Goal: Information Seeking & Learning: Learn about a topic

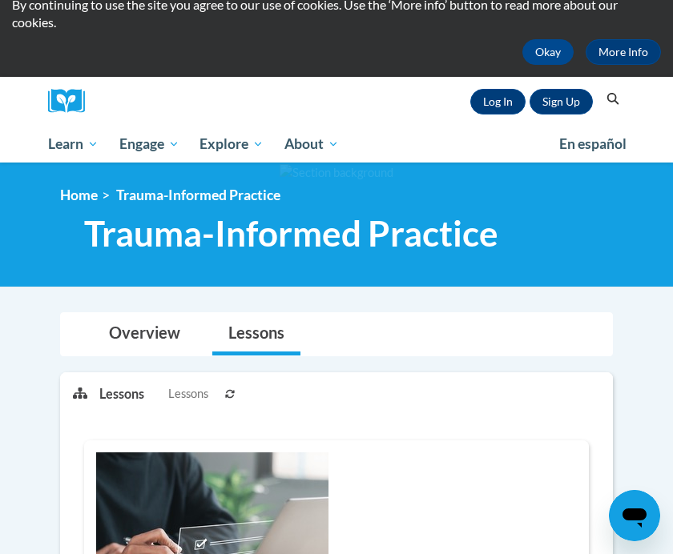
scroll to position [51, 0]
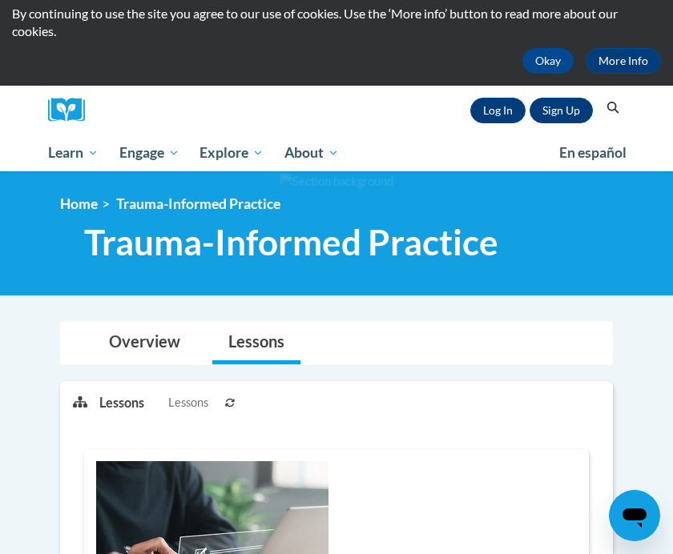
click at [497, 103] on link "Log In" at bounding box center [497, 111] width 55 height 26
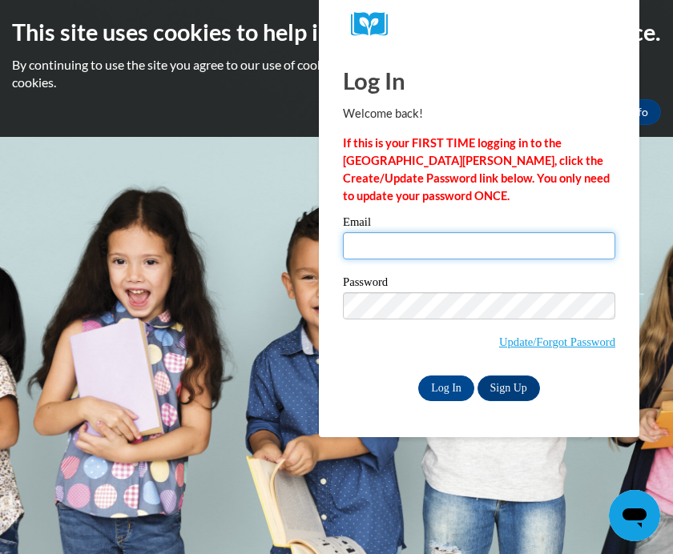
click at [453, 245] on input "Email" at bounding box center [479, 245] width 272 height 27
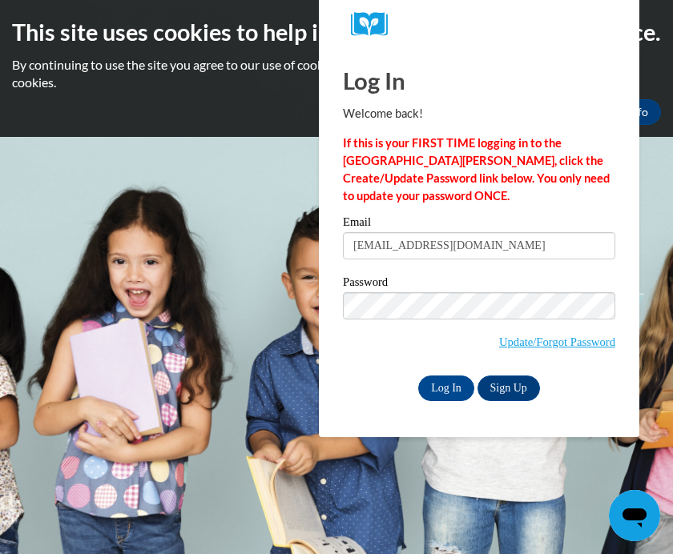
type input "Angelahayes1128@gmail.com"
click at [446, 387] on input "Log In" at bounding box center [446, 389] width 56 height 26
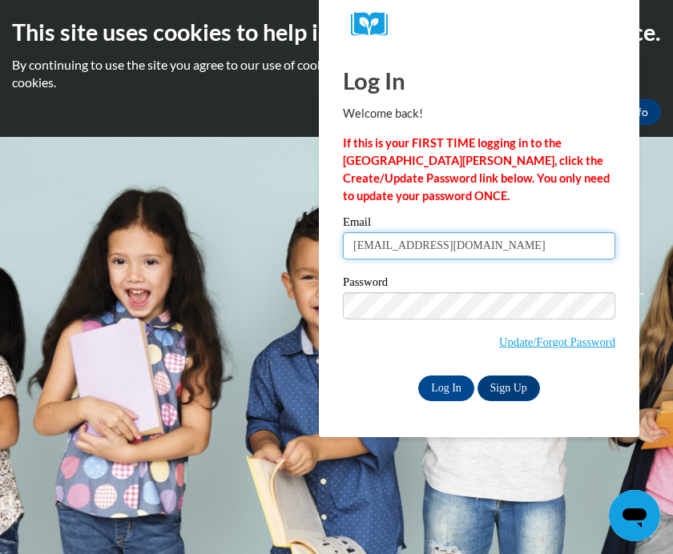
click at [446, 387] on input "Log In" at bounding box center [446, 389] width 56 height 26
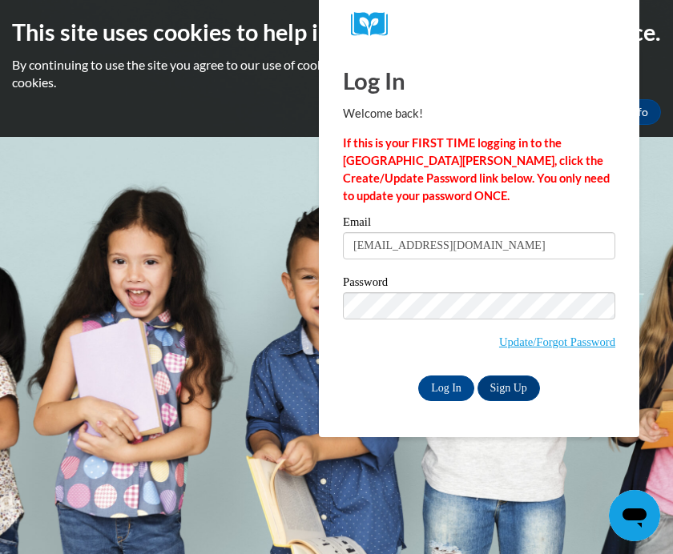
click at [440, 396] on input "Log In" at bounding box center [446, 389] width 56 height 26
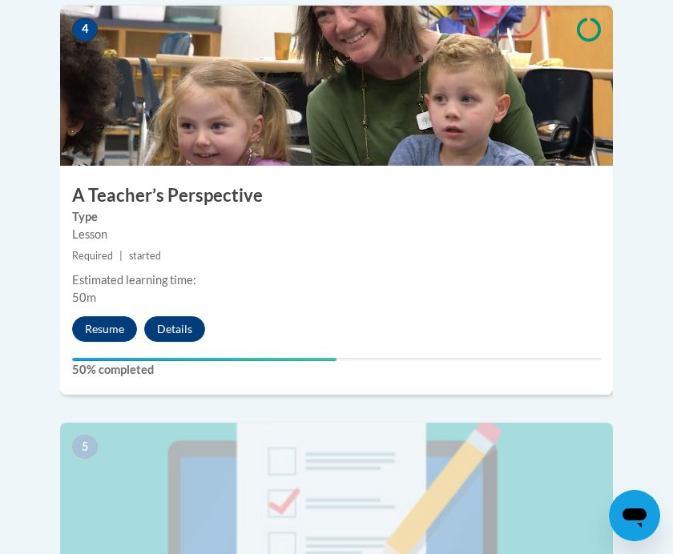
scroll to position [1816, 0]
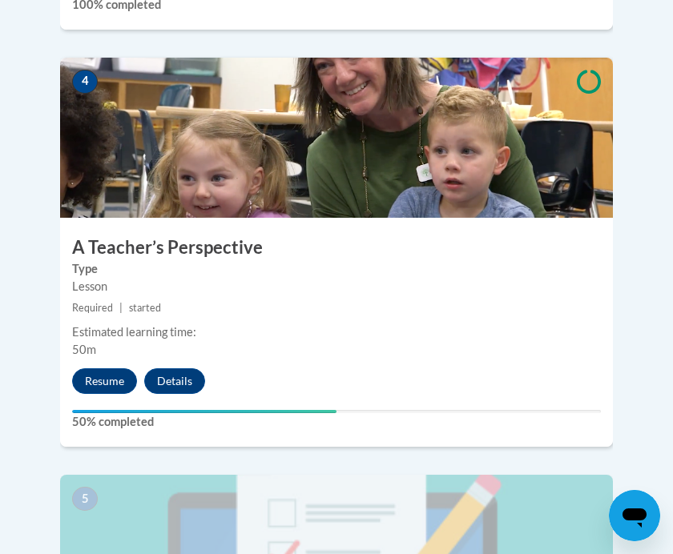
click at [88, 368] on button "Resume" at bounding box center [104, 381] width 65 height 26
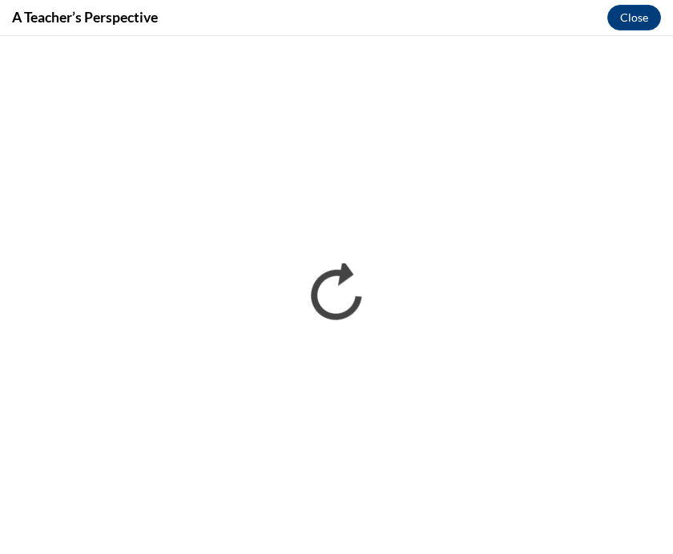
scroll to position [0, 0]
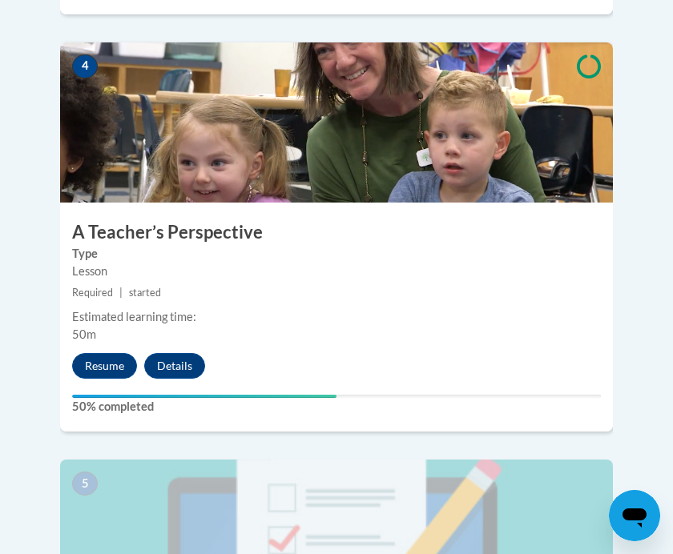
scroll to position [1833, 0]
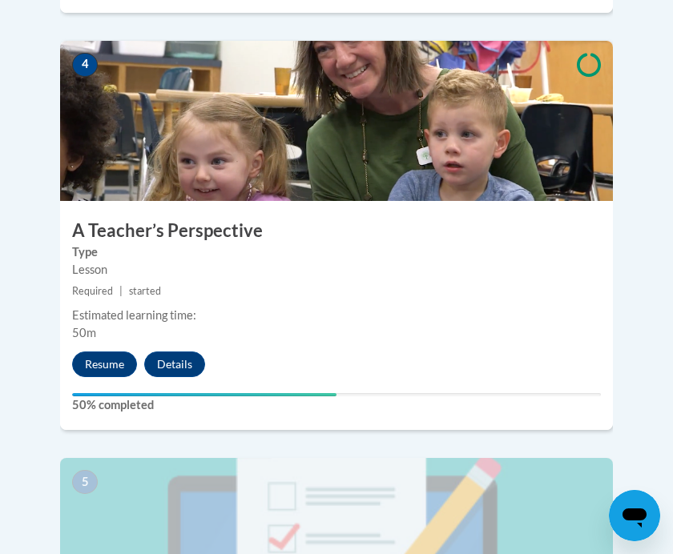
click at [94, 352] on button "Resume" at bounding box center [104, 365] width 65 height 26
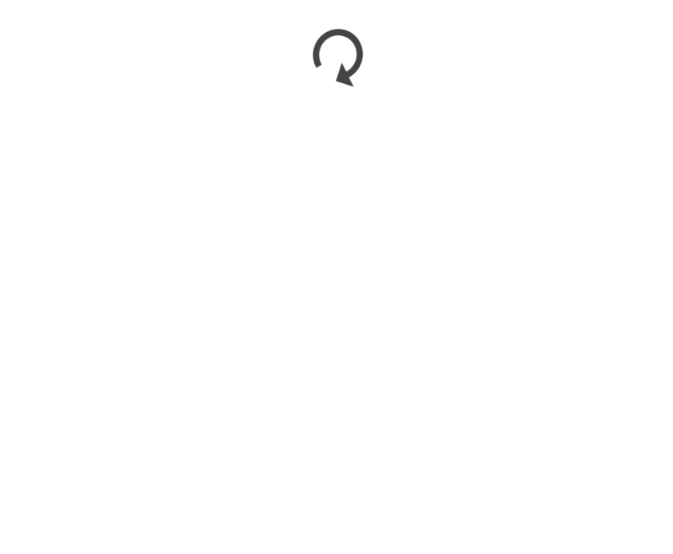
scroll to position [2622, 0]
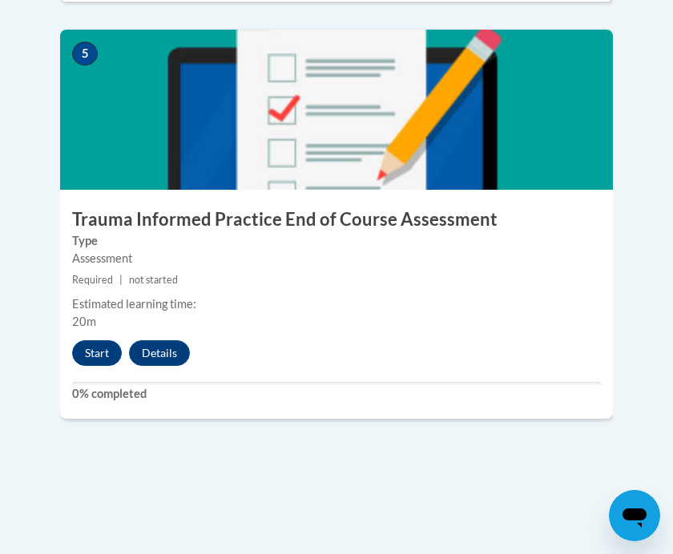
scroll to position [2293, 0]
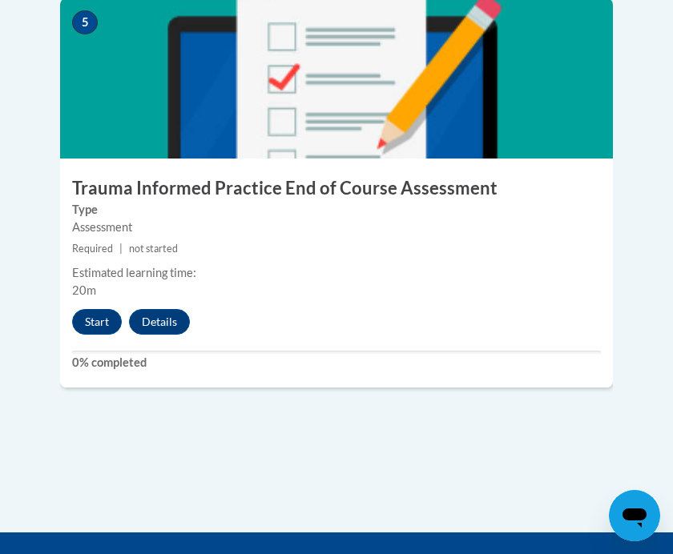
click at [97, 309] on button "Start" at bounding box center [97, 322] width 50 height 26
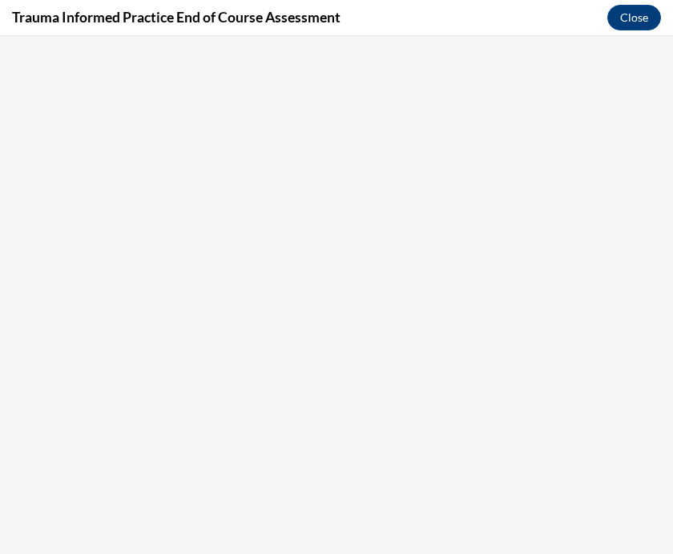
scroll to position [0, 0]
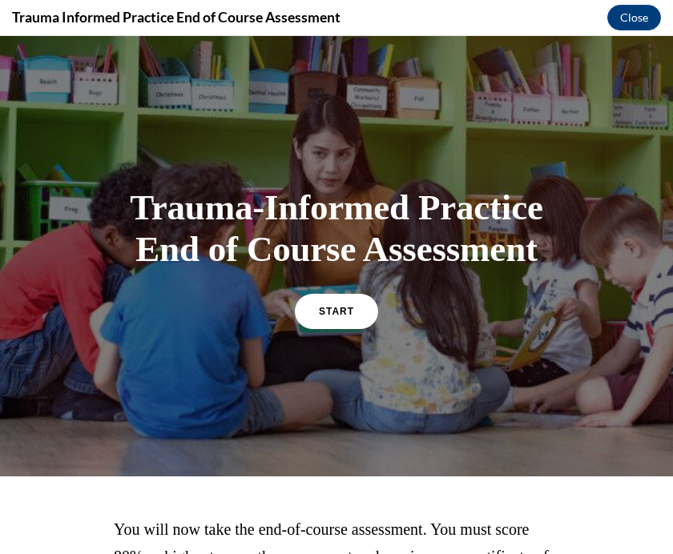
click at [320, 329] on link "START" at bounding box center [336, 311] width 83 height 35
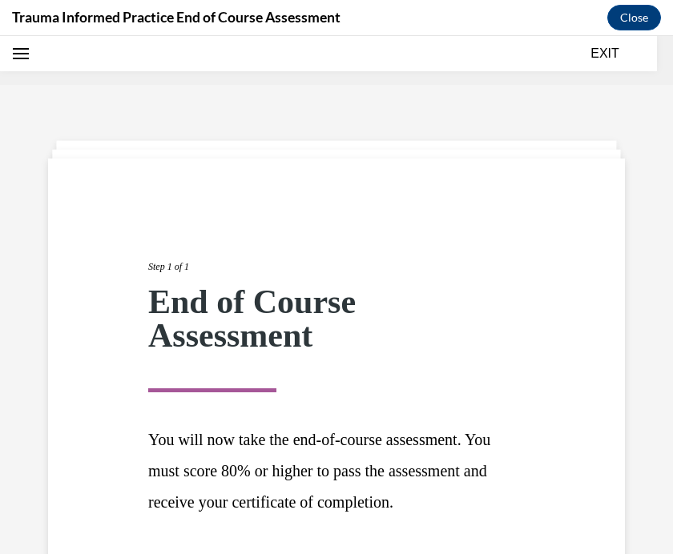
scroll to position [50, 0]
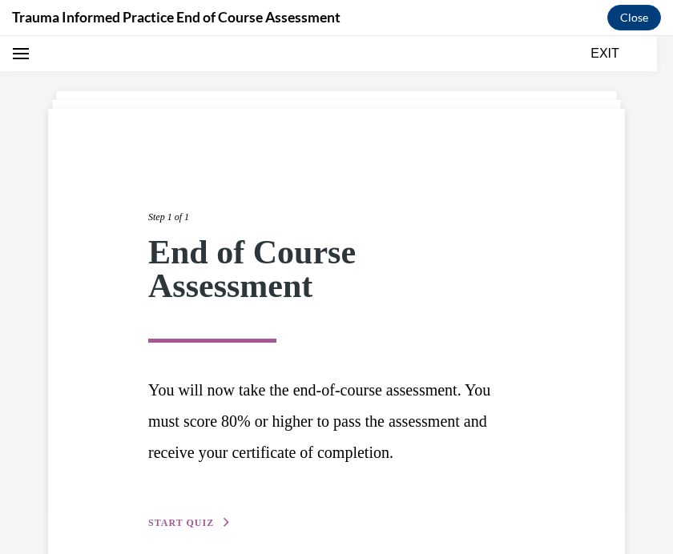
click at [183, 520] on span "START QUIZ" at bounding box center [181, 522] width 66 height 11
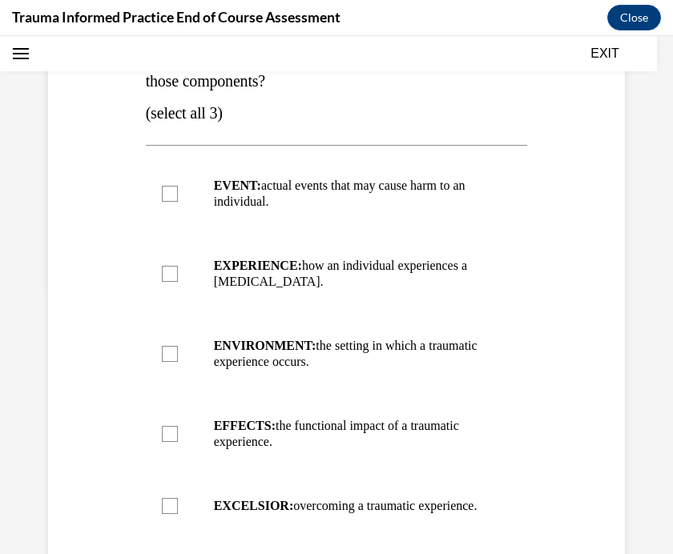
scroll to position [316, 0]
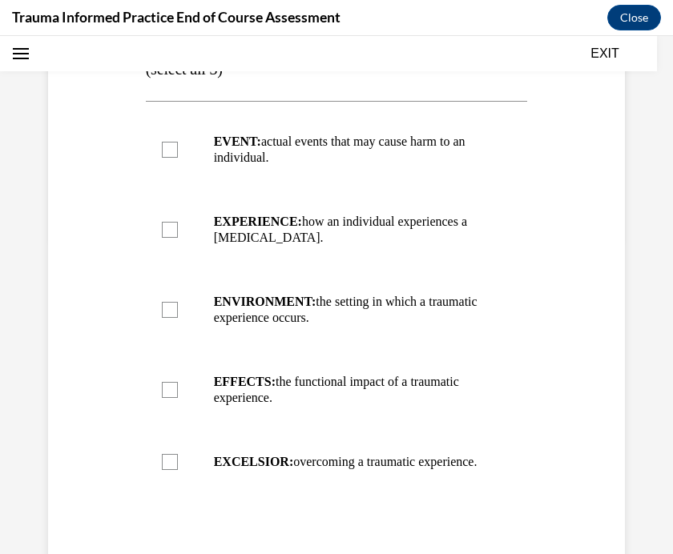
click at [477, 149] on p "EVENT: actual events that may cause harm to an individual." at bounding box center [351, 150] width 274 height 32
click at [178, 149] on input "EVENT: actual events that may cause harm to an individual." at bounding box center [170, 150] width 16 height 16
checkbox input "true"
click at [447, 227] on p "EXPERIENCE: how an individual experiences a stressor." at bounding box center [351, 230] width 274 height 32
click at [178, 227] on input "EXPERIENCE: how an individual experiences a stressor." at bounding box center [170, 230] width 16 height 16
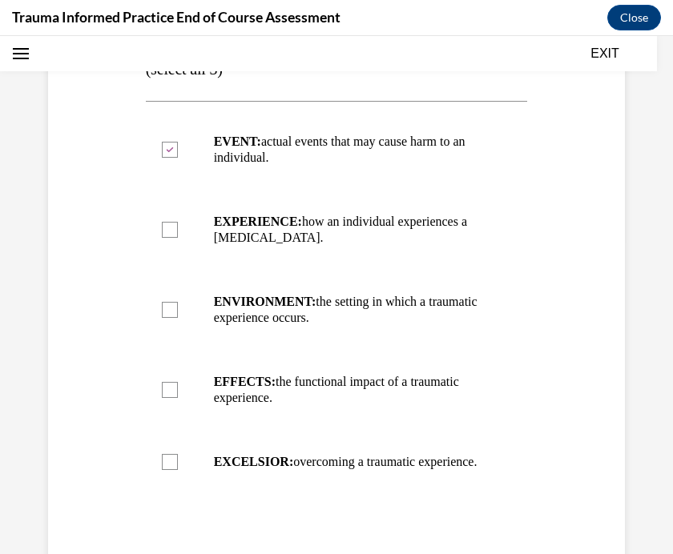
checkbox input "true"
click at [407, 296] on p "ENVIRONMENT: the setting in which a traumatic experience occurs." at bounding box center [351, 310] width 274 height 32
click at [178, 302] on input "ENVIRONMENT: the setting in which a traumatic experience occurs." at bounding box center [170, 310] width 16 height 16
checkbox input "true"
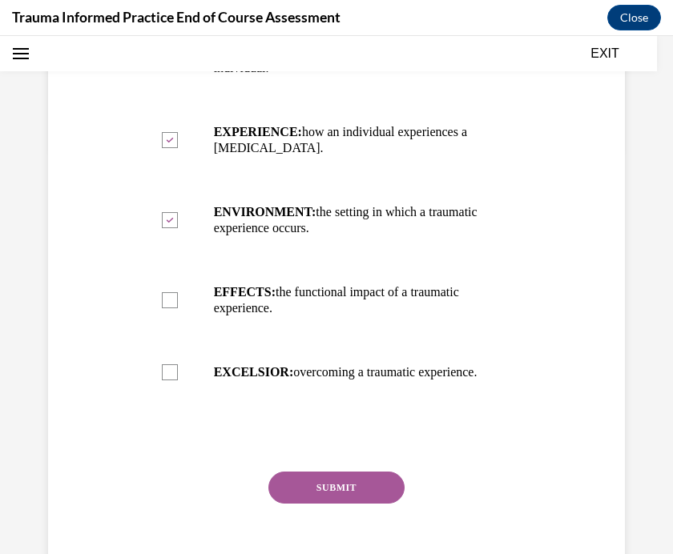
click at [340, 504] on button "SUBMIT" at bounding box center [336, 488] width 136 height 32
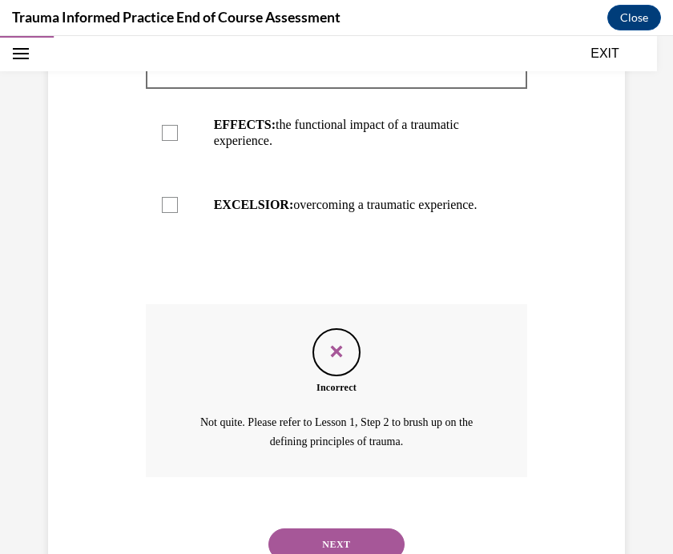
scroll to position [574, 0]
click at [337, 541] on button "NEXT" at bounding box center [336, 544] width 136 height 32
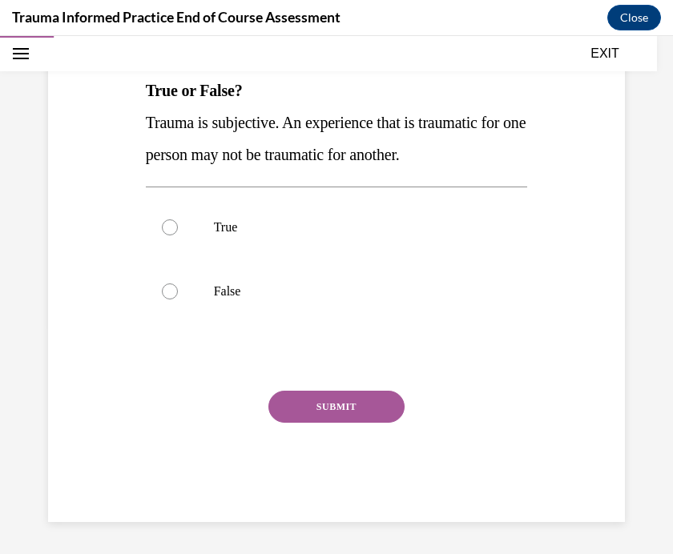
scroll to position [155, 0]
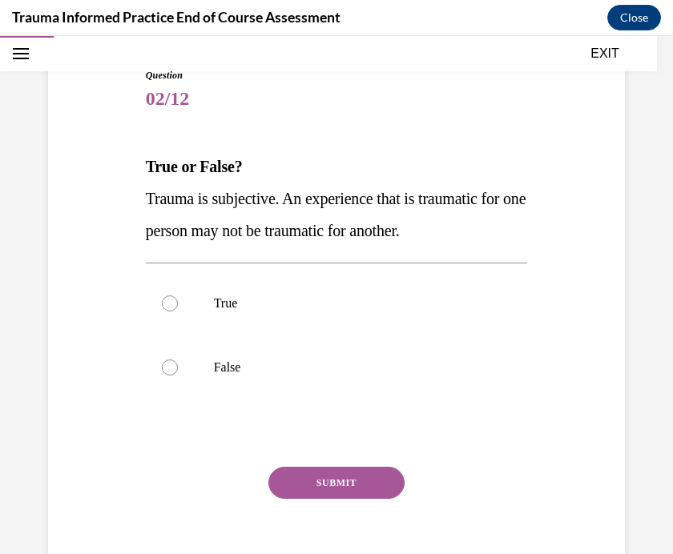
click at [311, 324] on label "True" at bounding box center [337, 304] width 382 height 64
click at [178, 312] on input "True" at bounding box center [170, 304] width 16 height 16
radio input "true"
click at [336, 484] on button "SUBMIT" at bounding box center [336, 483] width 136 height 32
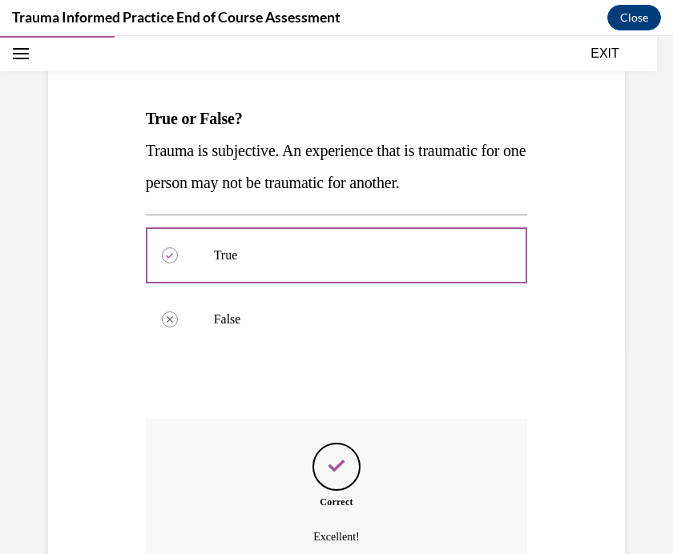
scroll to position [284, 0]
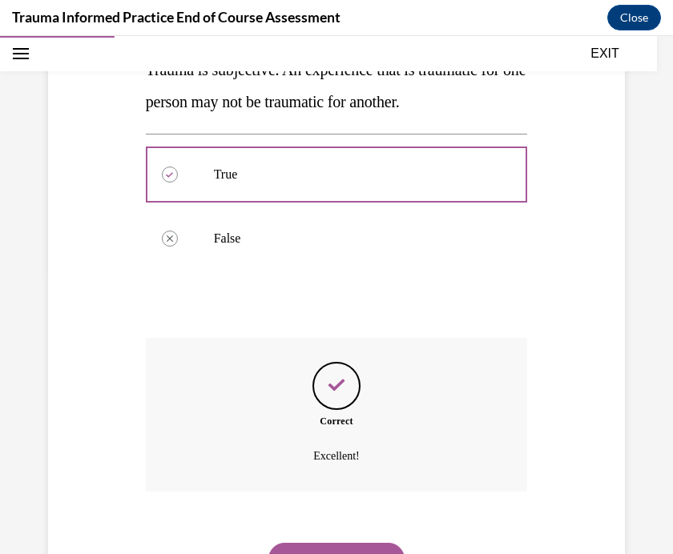
click at [331, 545] on button "NEXT" at bounding box center [336, 559] width 136 height 32
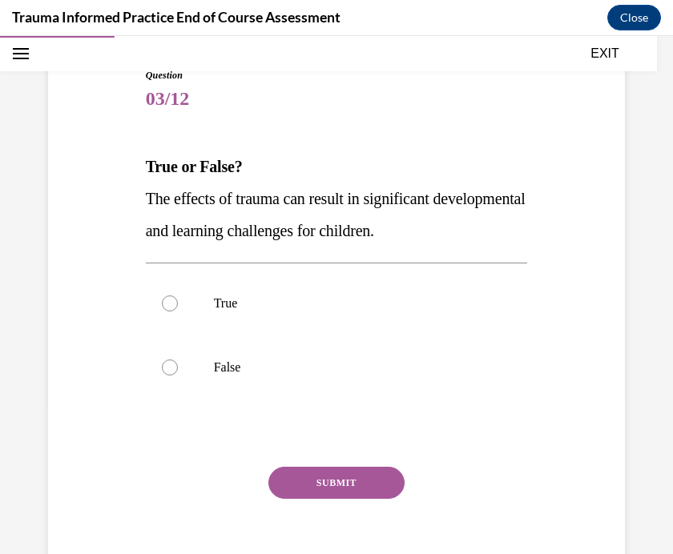
scroll to position [155, 0]
click at [155, 310] on label "True" at bounding box center [337, 304] width 382 height 64
click at [162, 310] on input "True" at bounding box center [170, 304] width 16 height 16
radio input "true"
click at [316, 489] on button "SUBMIT" at bounding box center [336, 483] width 136 height 32
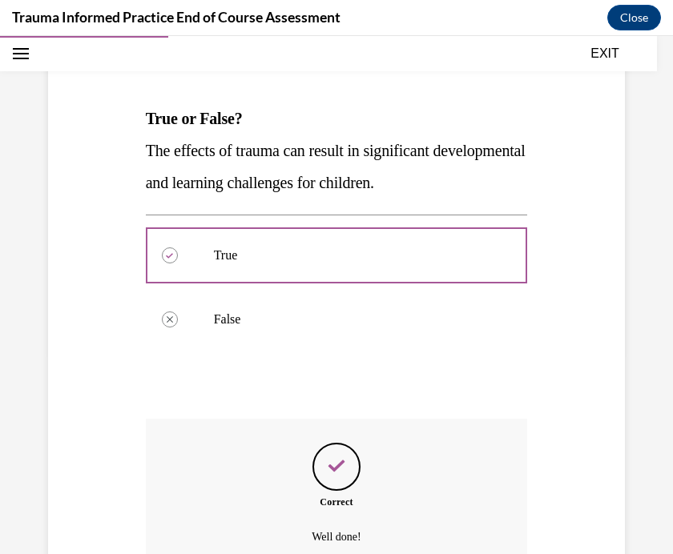
scroll to position [284, 0]
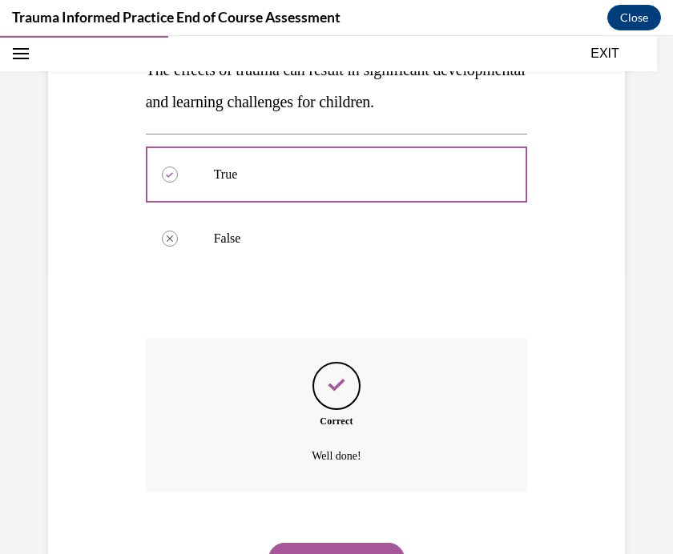
click at [295, 543] on button "NEXT" at bounding box center [336, 559] width 136 height 32
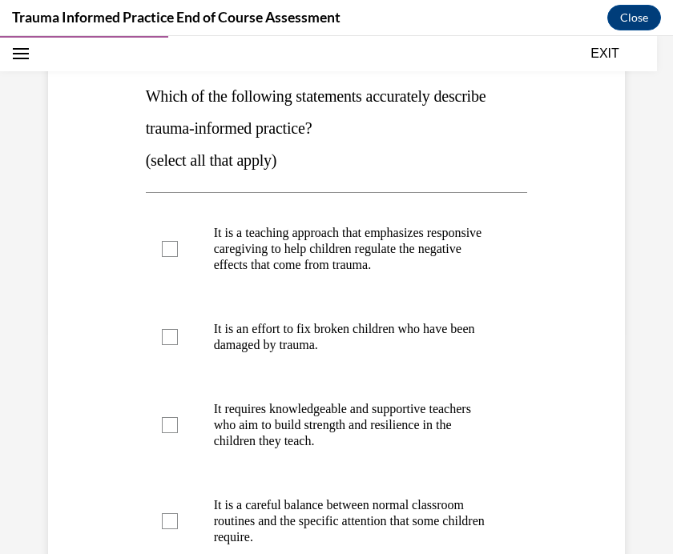
scroll to position [225, 0]
click at [171, 435] on label "It requires knowledgeable and supportive teachers who aim to build strength and…" at bounding box center [337, 425] width 382 height 96
click at [171, 433] on input "It requires knowledgeable and supportive teachers who aim to build strength and…" at bounding box center [170, 425] width 16 height 16
checkbox input "true"
click at [165, 249] on div at bounding box center [170, 249] width 16 height 16
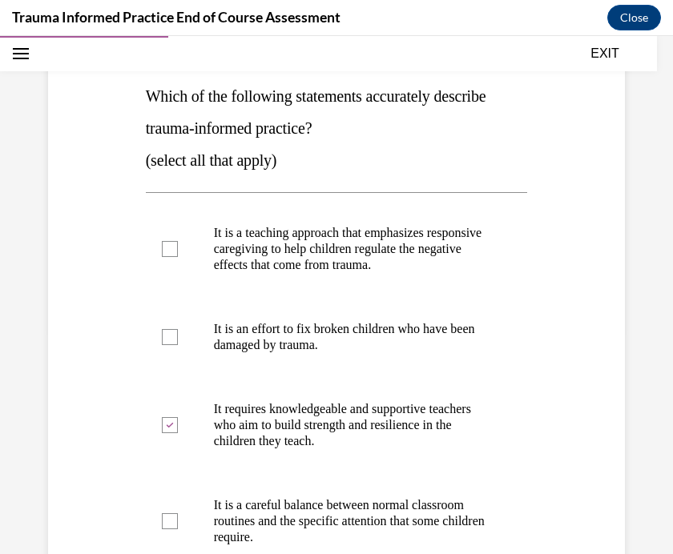
click at [165, 249] on input "It is a teaching approach that emphasizes responsive caregiving to help childre…" at bounding box center [170, 249] width 16 height 16
checkbox input "true"
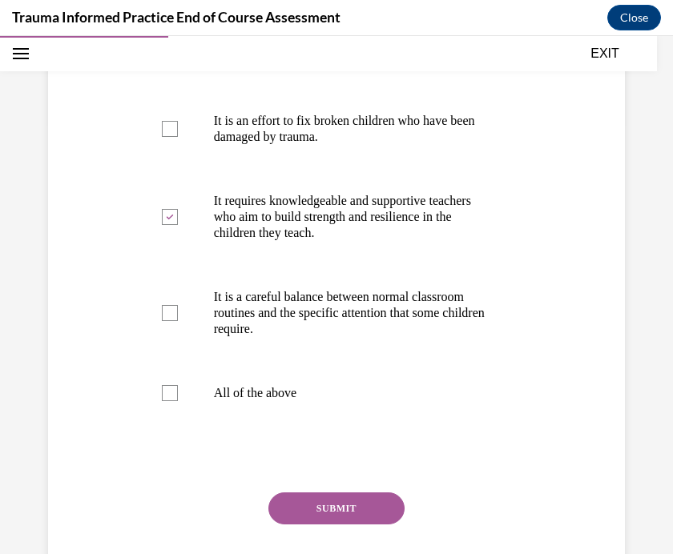
scroll to position [434, 0]
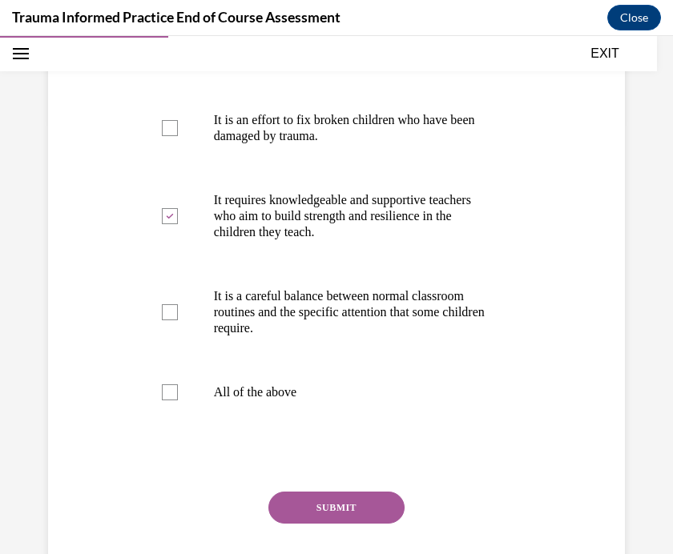
click at [178, 323] on label "It is a careful balance between normal classroom routines and the specific atte…" at bounding box center [337, 312] width 382 height 96
click at [178, 320] on input "It is a careful balance between normal classroom routines and the specific atte…" at bounding box center [170, 312] width 16 height 16
checkbox input "true"
click at [305, 512] on button "SUBMIT" at bounding box center [336, 508] width 136 height 32
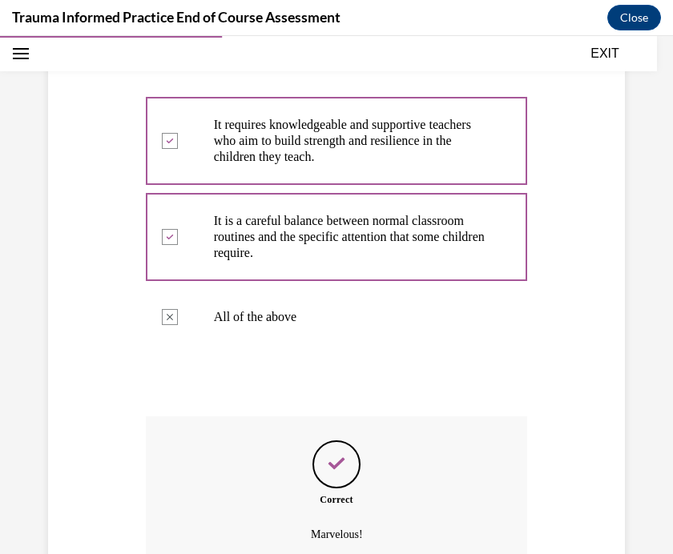
scroll to position [588, 0]
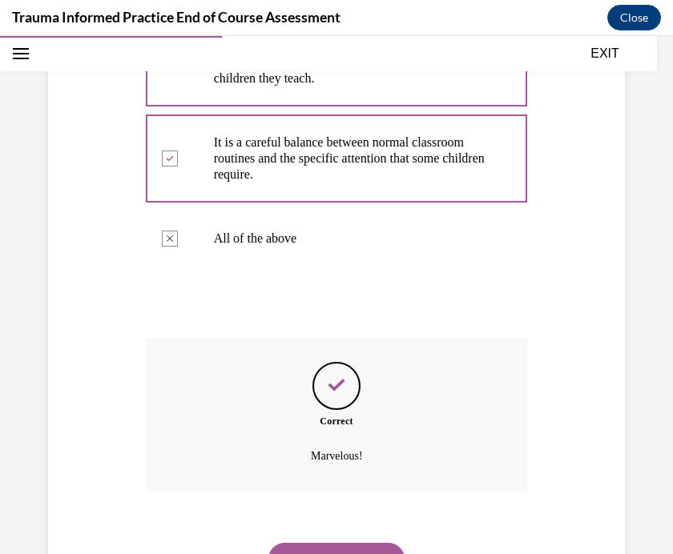
click at [303, 543] on button "NEXT" at bounding box center [336, 559] width 136 height 32
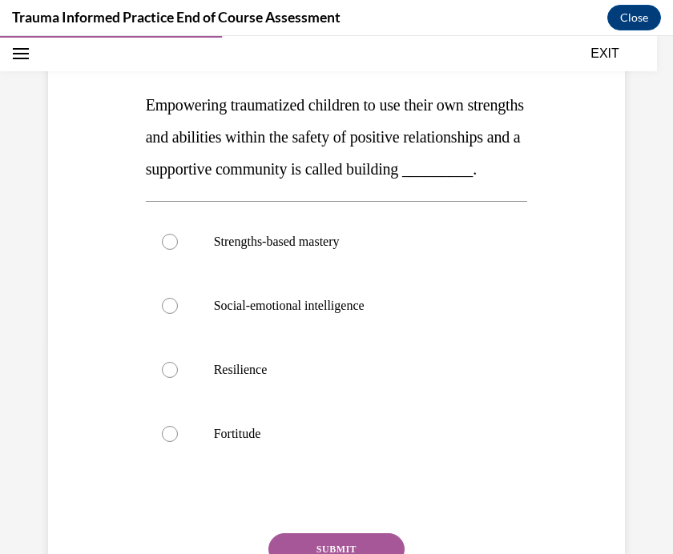
scroll to position [209, 0]
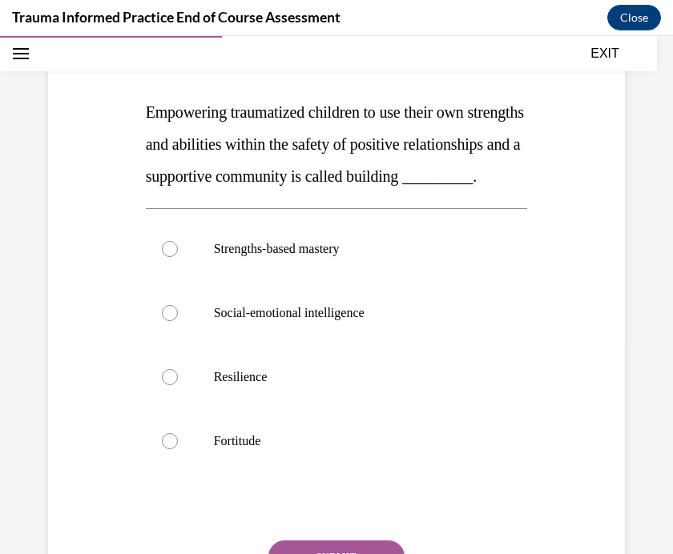
click at [169, 409] on label "Resilience" at bounding box center [337, 377] width 382 height 64
click at [169, 385] on input "Resilience" at bounding box center [170, 377] width 16 height 16
radio input "true"
click at [301, 553] on button "SUBMIT" at bounding box center [336, 557] width 136 height 32
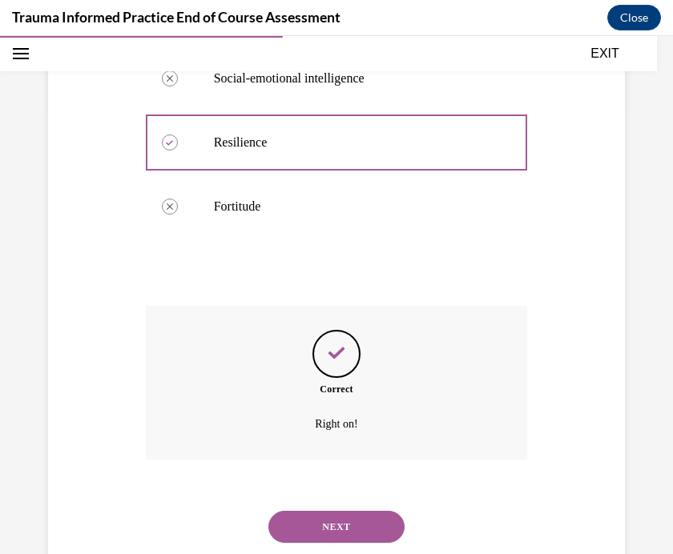
scroll to position [444, 0]
click at [317, 538] on button "NEXT" at bounding box center [336, 527] width 136 height 32
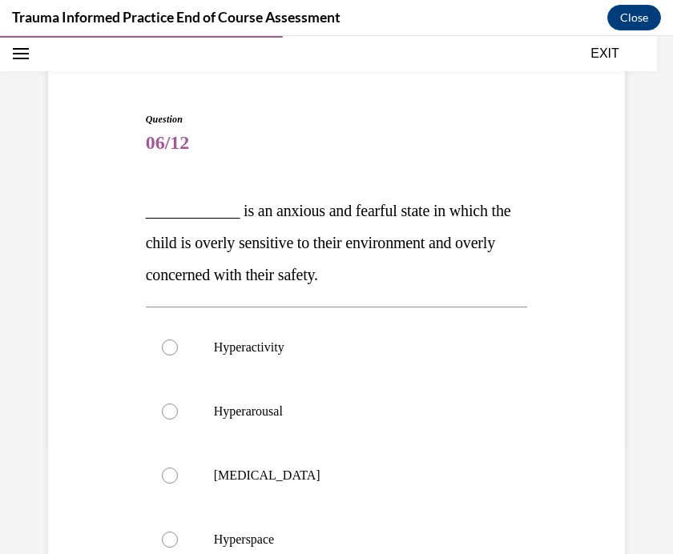
scroll to position [111, 0]
click at [171, 426] on label "Hyperarousal" at bounding box center [337, 412] width 382 height 64
click at [171, 420] on input "Hyperarousal" at bounding box center [170, 412] width 16 height 16
radio input "true"
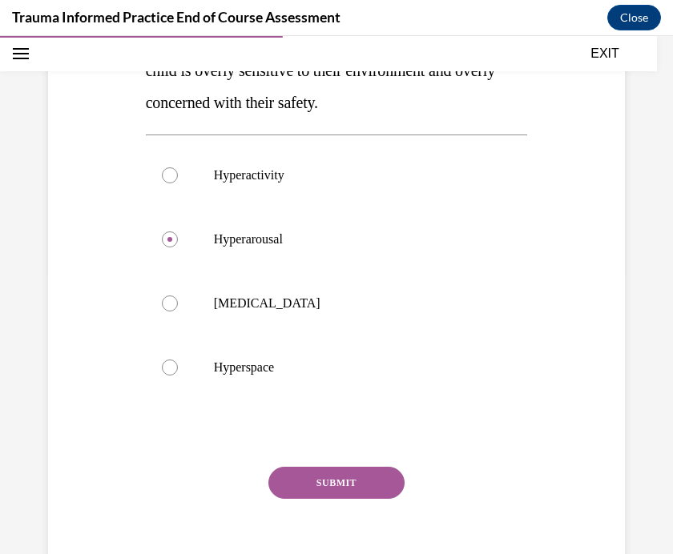
click at [348, 496] on button "SUBMIT" at bounding box center [336, 483] width 136 height 32
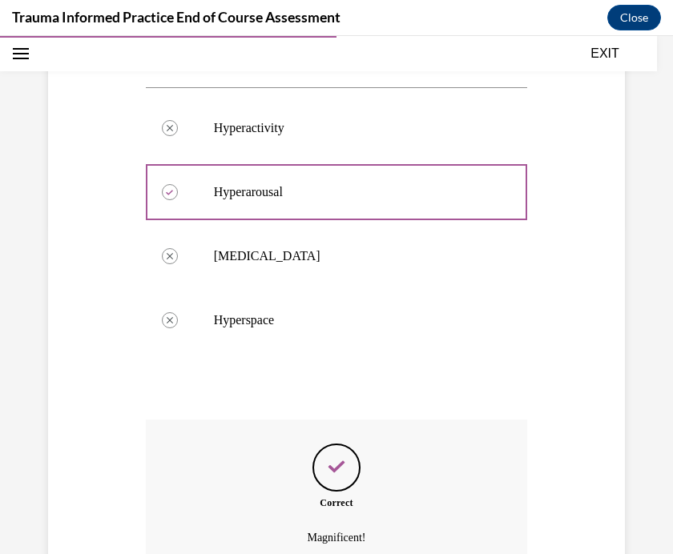
scroll to position [412, 0]
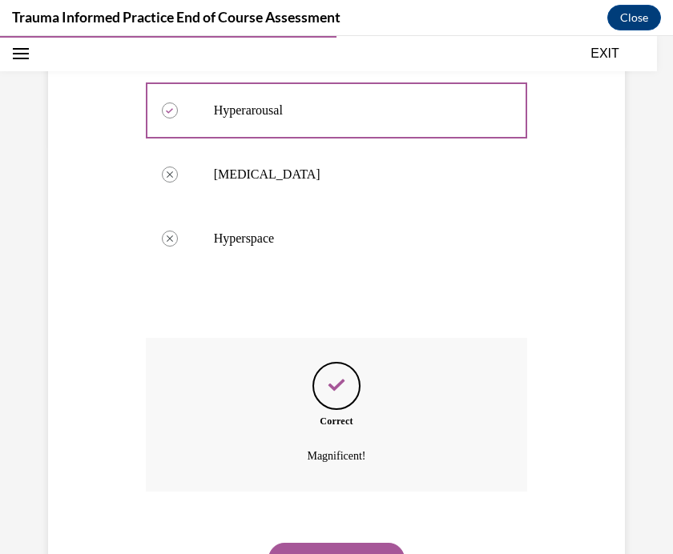
click at [300, 543] on button "NEXT" at bounding box center [336, 559] width 136 height 32
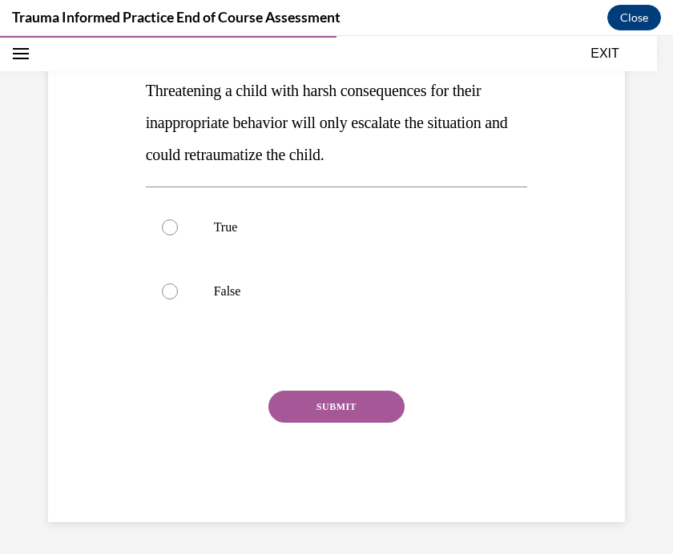
scroll to position [178, 0]
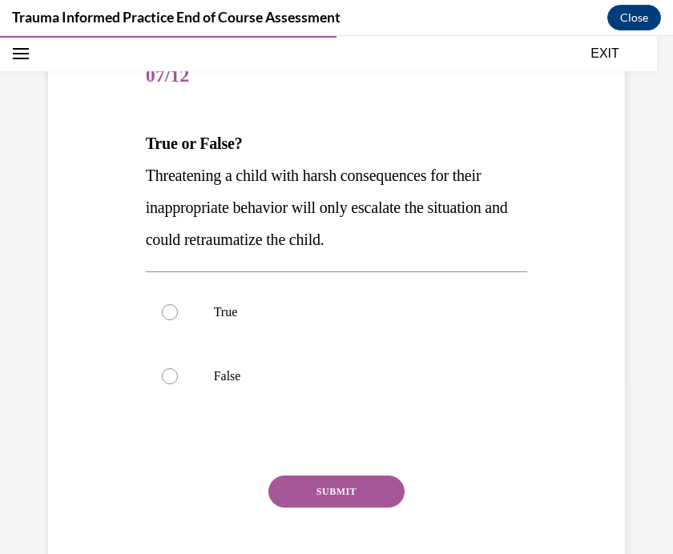
click at [169, 315] on div at bounding box center [170, 312] width 16 height 16
click at [169, 315] on input "True" at bounding box center [170, 312] width 16 height 16
radio input "true"
click at [309, 506] on button "SUBMIT" at bounding box center [336, 492] width 136 height 32
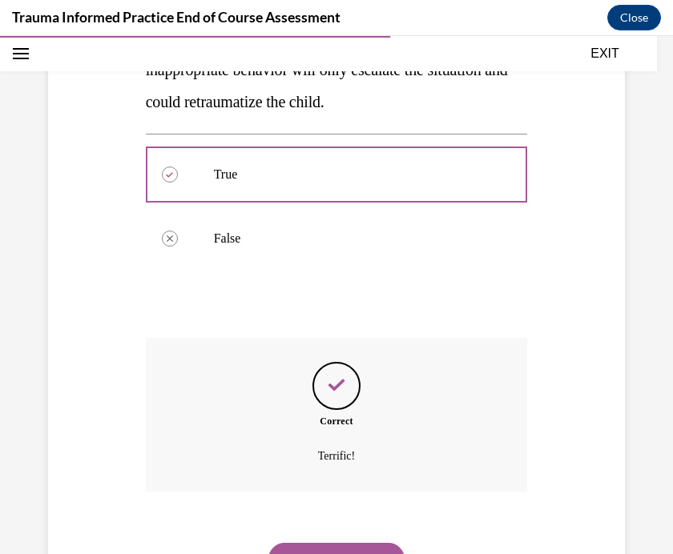
scroll to position [316, 0]
click at [288, 553] on button "NEXT" at bounding box center [336, 559] width 136 height 32
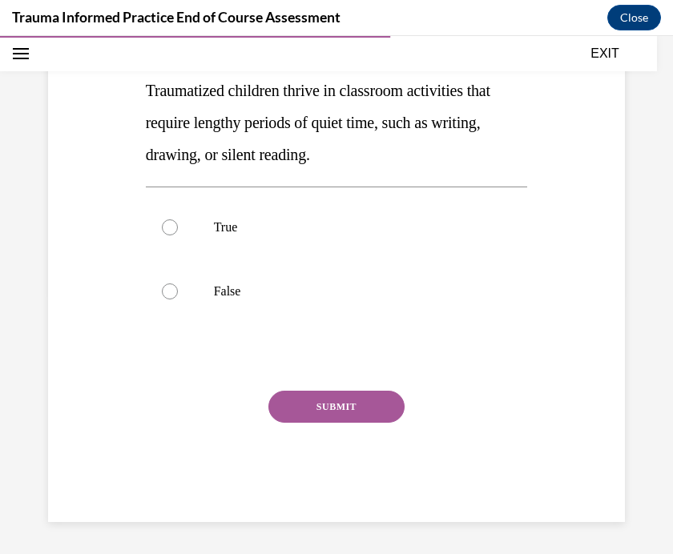
scroll to position [178, 0]
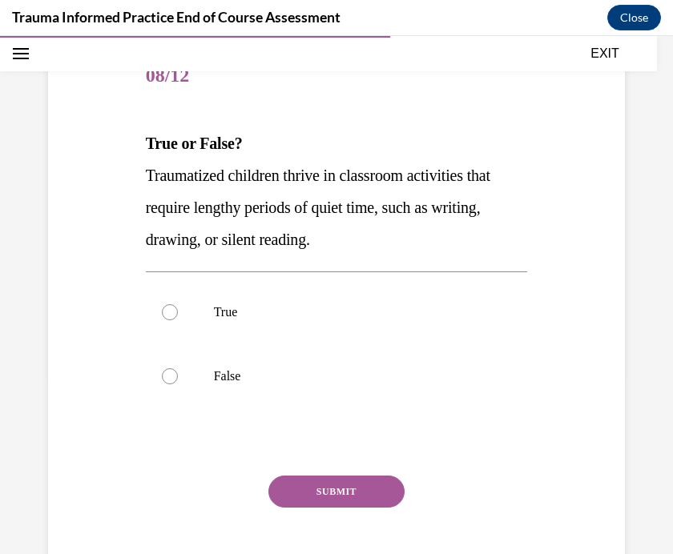
click at [169, 390] on label "False" at bounding box center [337, 376] width 382 height 64
click at [169, 384] on input "False" at bounding box center [170, 376] width 16 height 16
radio input "true"
click at [320, 505] on button "SUBMIT" at bounding box center [336, 492] width 136 height 32
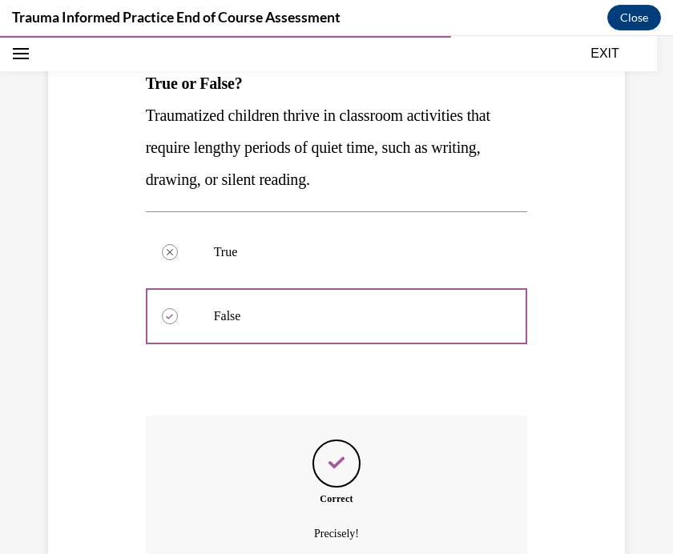
scroll to position [316, 0]
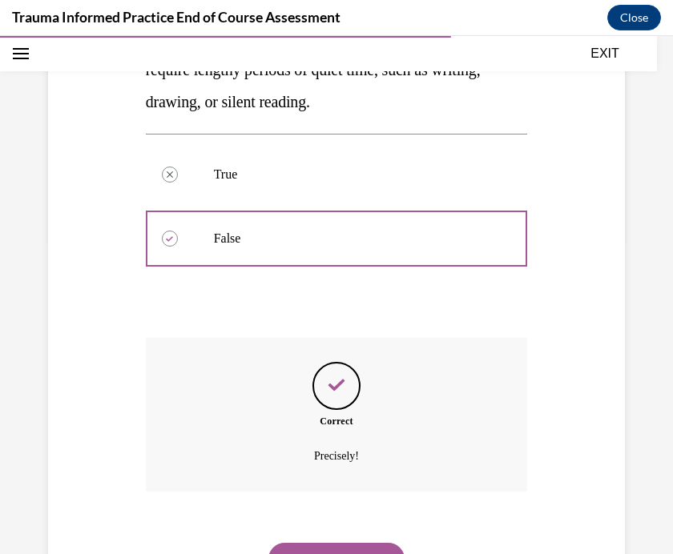
click at [297, 549] on button "NEXT" at bounding box center [336, 559] width 136 height 32
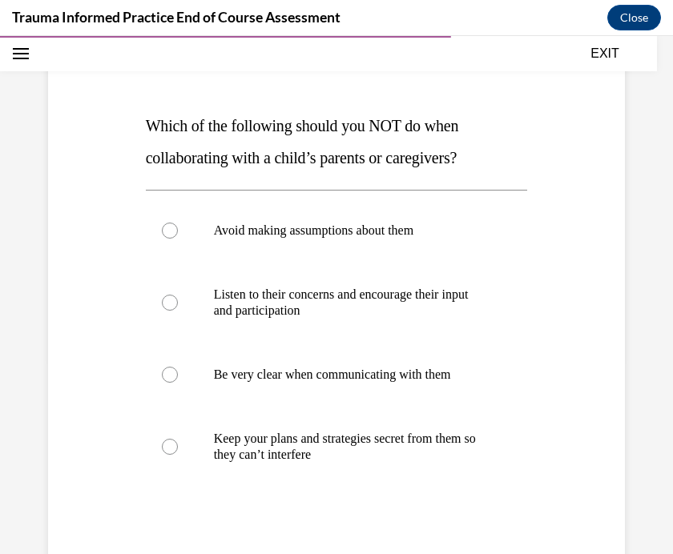
scroll to position [195, 0]
click at [175, 453] on label "Keep your plans and strategies secret from them so they can’t interfere" at bounding box center [337, 447] width 382 height 80
click at [175, 453] on input "Keep your plans and strategies secret from them so they can’t interfere" at bounding box center [170, 447] width 16 height 16
radio input "true"
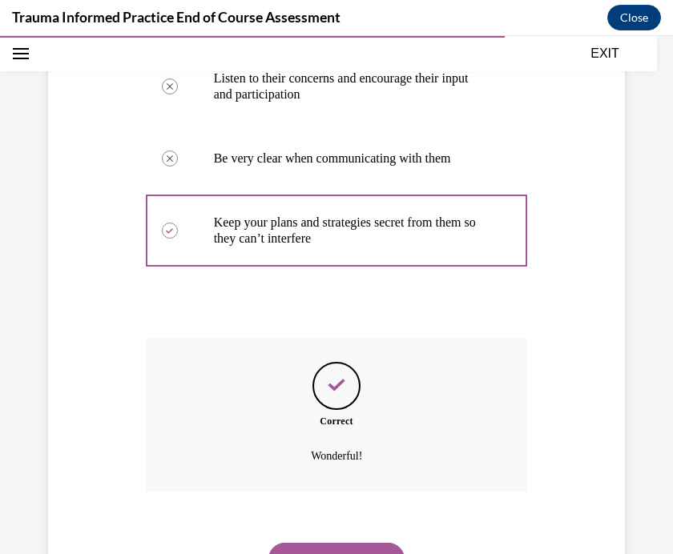
scroll to position [412, 0]
click at [317, 543] on button "NEXT" at bounding box center [336, 559] width 136 height 32
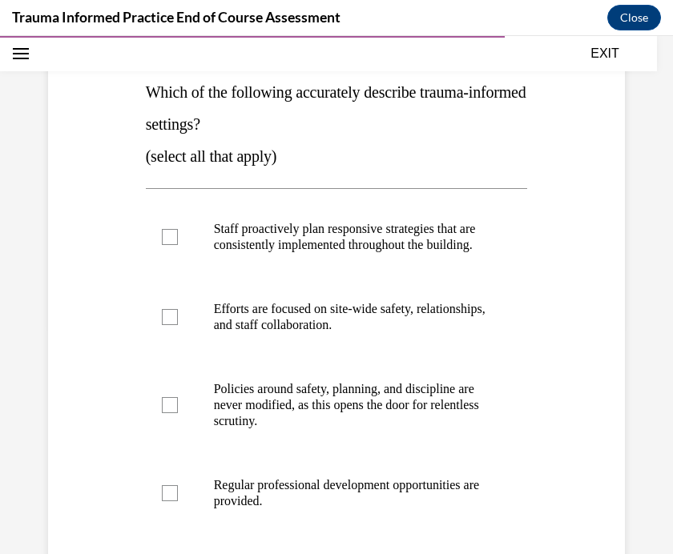
scroll to position [229, 0]
click at [156, 245] on label "Staff proactively plan responsive strategies that are consistently implemented …" at bounding box center [337, 237] width 382 height 80
click at [162, 245] on input "Staff proactively plan responsive strategies that are consistently implemented …" at bounding box center [170, 237] width 16 height 16
click at [173, 240] on icon at bounding box center [169, 238] width 7 height 6
click at [173, 245] on input "Staff proactively plan responsive strategies that are consistently implemented …" at bounding box center [170, 237] width 16 height 16
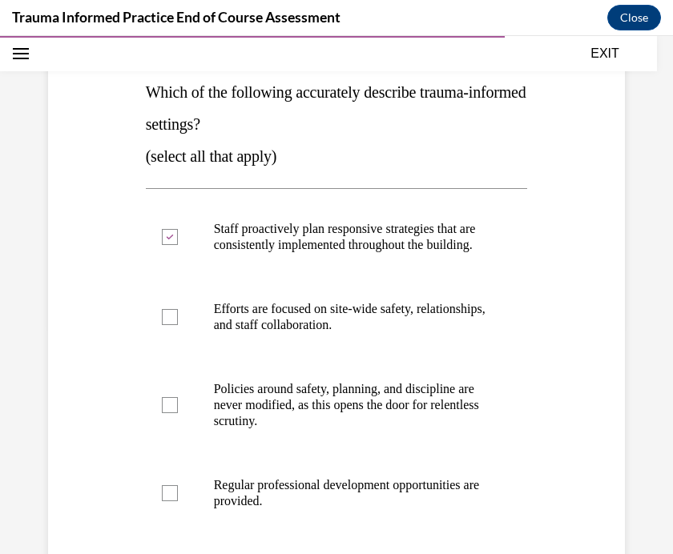
checkbox input "false"
click at [184, 343] on label "Efforts are focused on site-wide safety, relationships, and staff collaboration." at bounding box center [337, 317] width 382 height 80
click at [178, 325] on input "Efforts are focused on site-wide safety, relationships, and staff collaboration." at bounding box center [170, 317] width 16 height 16
click at [164, 325] on div at bounding box center [170, 317] width 16 height 16
click at [164, 325] on input "Efforts are focused on site-wide safety, relationships, and staff collaboration." at bounding box center [170, 317] width 16 height 16
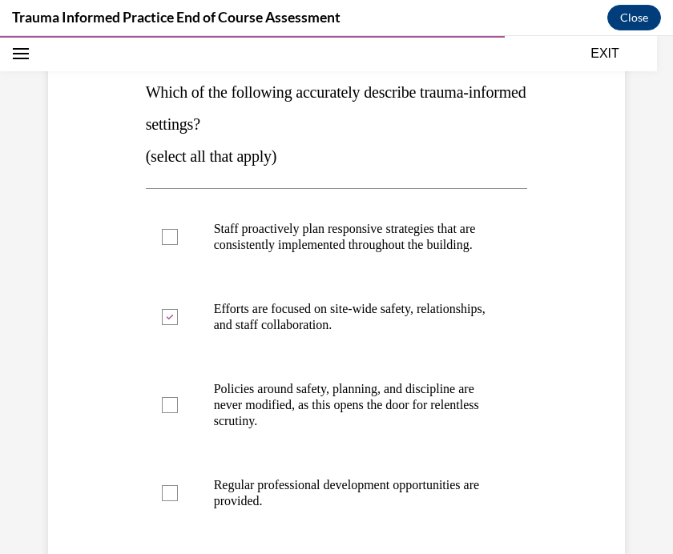
checkbox input "false"
click at [151, 249] on label "Staff proactively plan responsive strategies that are consistently implemented …" at bounding box center [337, 237] width 382 height 80
click at [162, 245] on input "Staff proactively plan responsive strategies that are consistently implemented …" at bounding box center [170, 237] width 16 height 16
checkbox input "true"
click at [173, 325] on div at bounding box center [170, 317] width 16 height 16
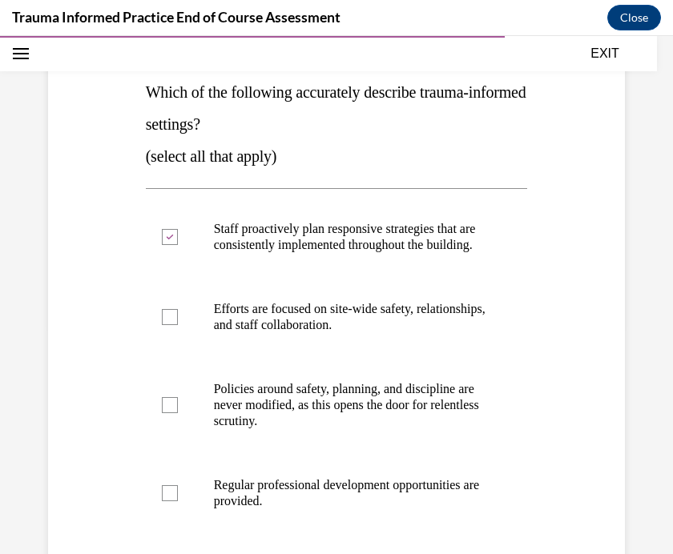
click at [173, 325] on input "Efforts are focused on site-wide safety, relationships, and staff collaboration." at bounding box center [170, 317] width 16 height 16
checkbox input "true"
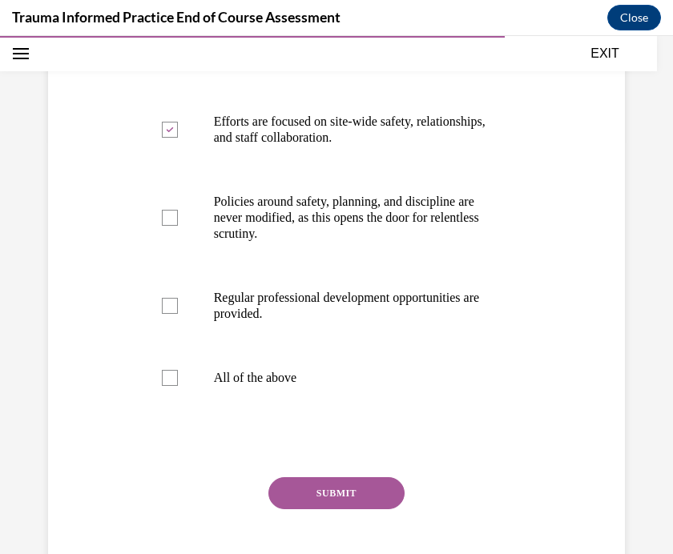
scroll to position [417, 0]
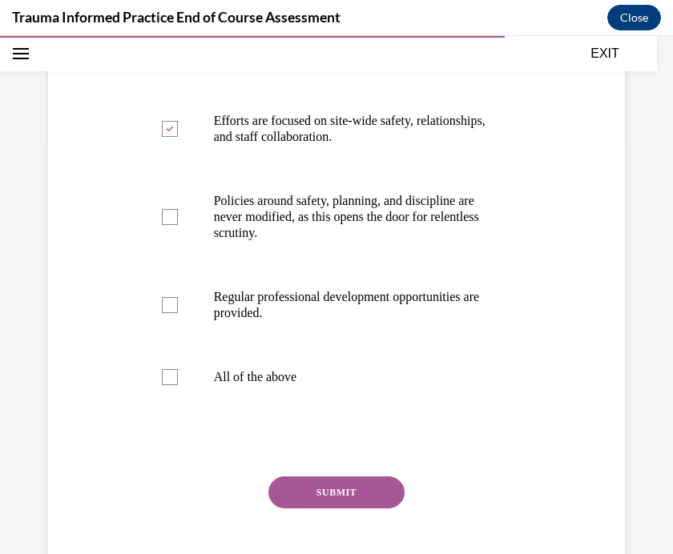
click at [163, 313] on div at bounding box center [170, 305] width 16 height 16
click at [163, 313] on input "Regular professional development opportunities are provided." at bounding box center [170, 305] width 16 height 16
checkbox input "true"
click at [317, 509] on button "SUBMIT" at bounding box center [336, 493] width 136 height 32
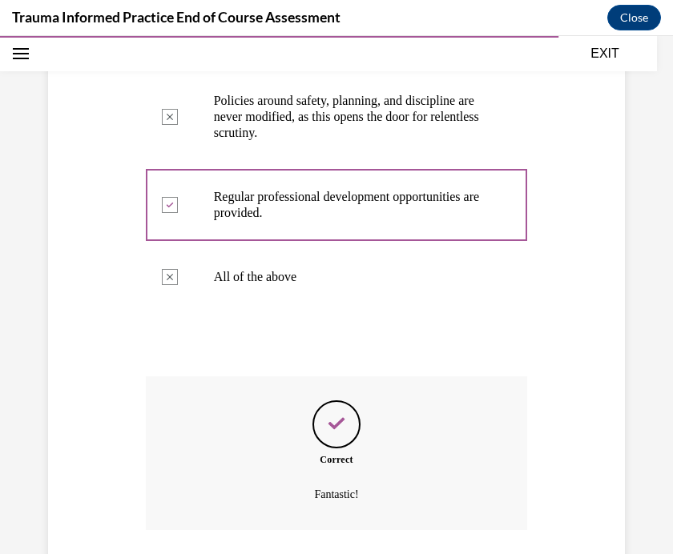
scroll to position [572, 0]
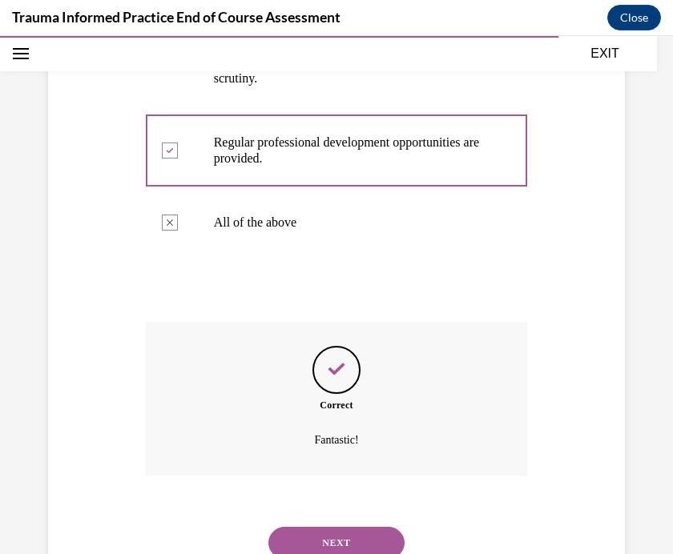
click at [300, 536] on button "NEXT" at bounding box center [336, 543] width 136 height 32
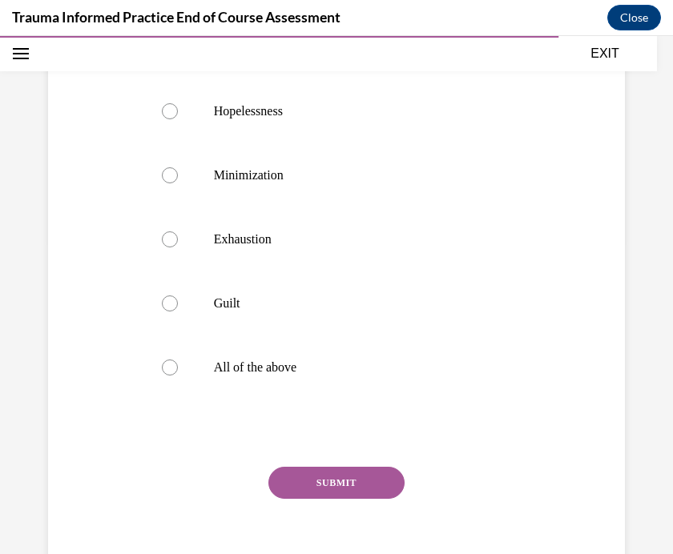
scroll to position [315, 0]
click at [160, 371] on label "All of the above" at bounding box center [337, 368] width 382 height 64
click at [162, 371] on input "All of the above" at bounding box center [170, 368] width 16 height 16
radio input "true"
click at [301, 480] on button "SUBMIT" at bounding box center [336, 483] width 136 height 32
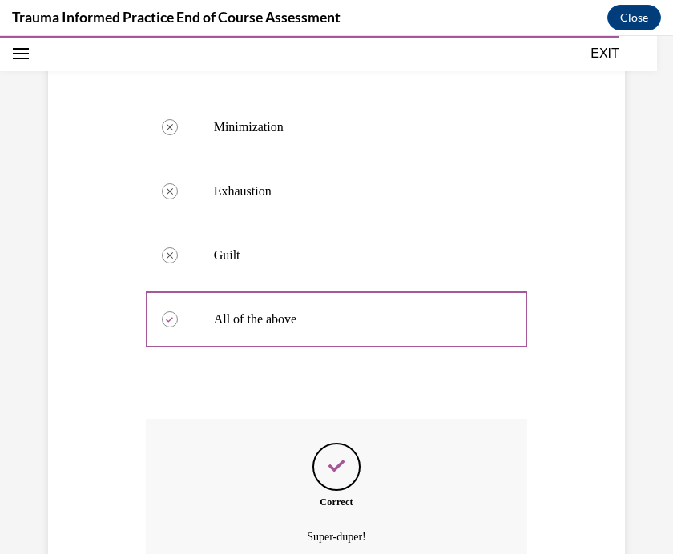
scroll to position [444, 0]
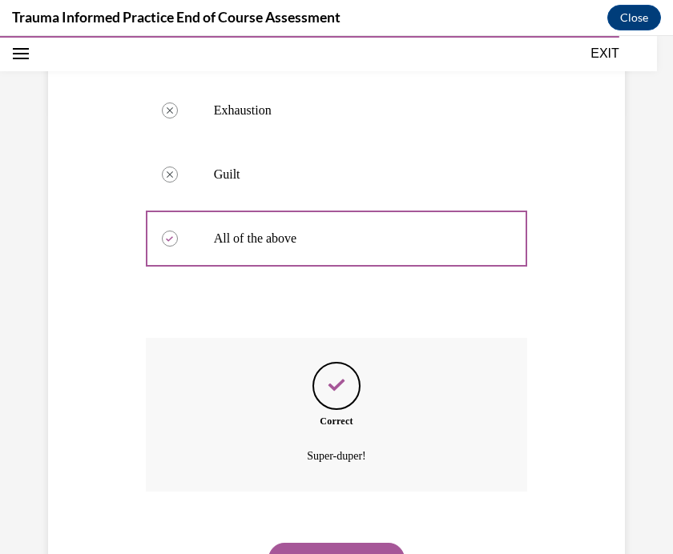
click at [327, 545] on button "NEXT" at bounding box center [336, 559] width 136 height 32
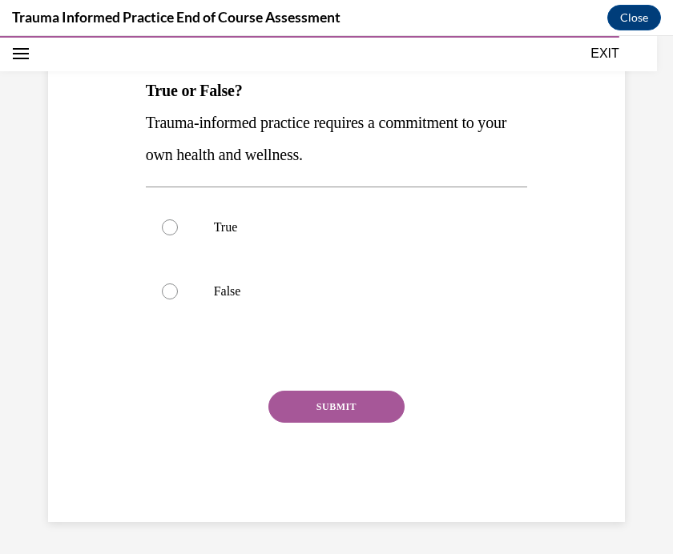
scroll to position [155, 0]
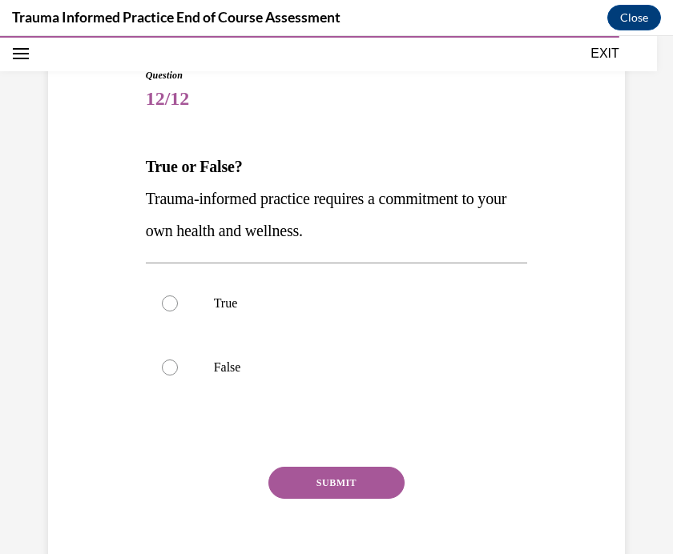
click at [151, 307] on label "True" at bounding box center [337, 304] width 382 height 64
click at [162, 307] on input "True" at bounding box center [170, 304] width 16 height 16
radio input "true"
click at [329, 475] on button "SUBMIT" at bounding box center [336, 483] width 136 height 32
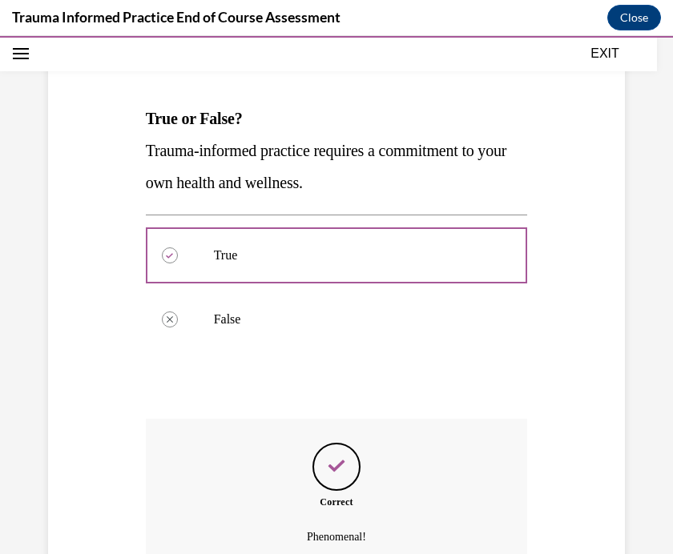
scroll to position [284, 0]
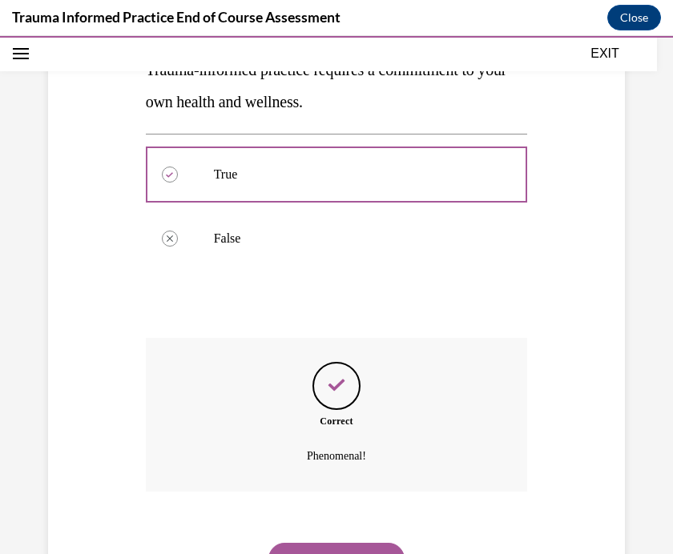
click at [326, 543] on button "NEXT" at bounding box center [336, 559] width 136 height 32
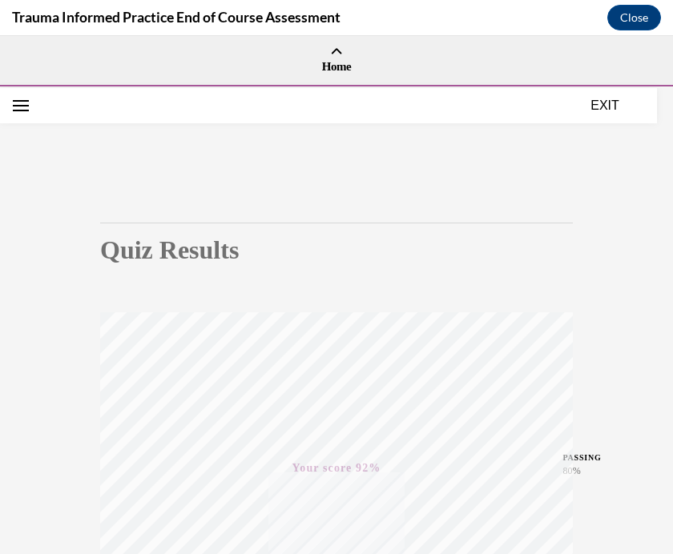
scroll to position [0, 0]
click at [606, 107] on button "EXIT" at bounding box center [605, 102] width 96 height 19
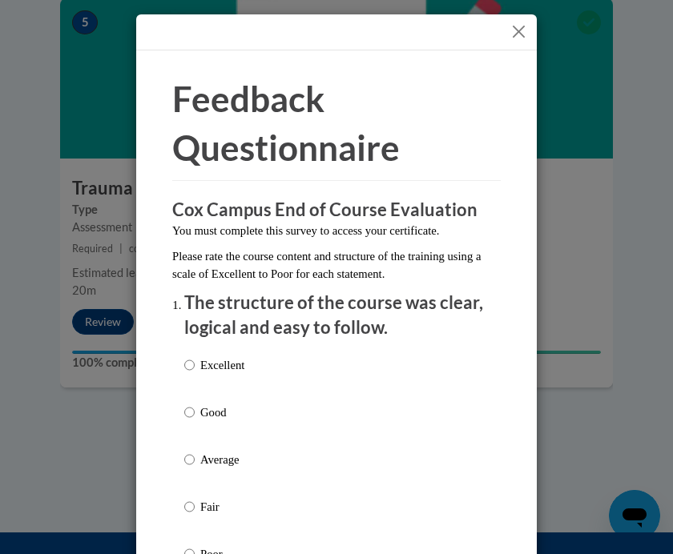
click at [255, 362] on div "Excellent Good Average Fair Poor" at bounding box center [336, 478] width 304 height 261
click at [191, 361] on input "Excellent" at bounding box center [189, 365] width 10 height 18
radio input "true"
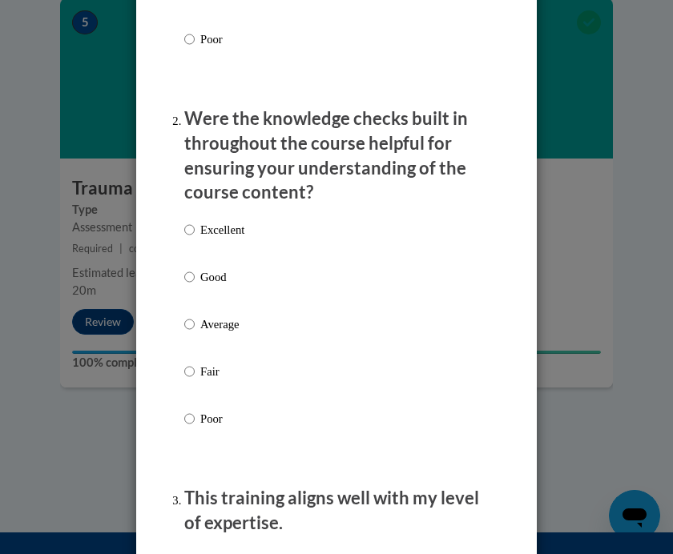
scroll to position [532, 0]
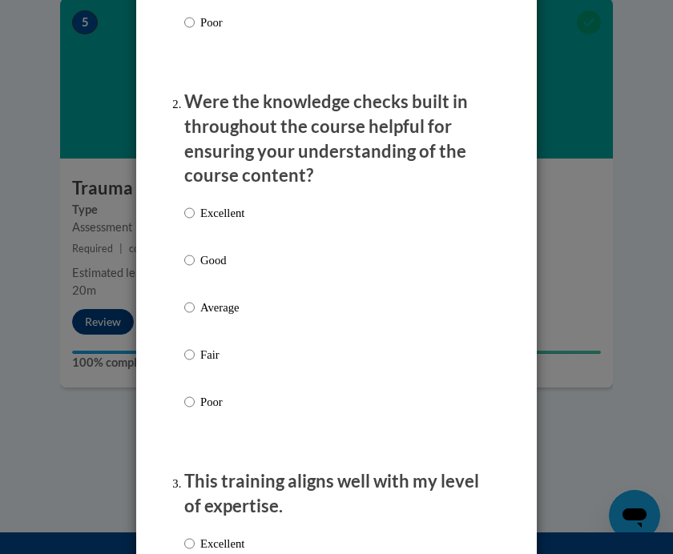
click at [242, 206] on p "Excellent" at bounding box center [222, 213] width 44 height 18
click at [195, 206] on input "Excellent" at bounding box center [189, 213] width 10 height 18
radio input "true"
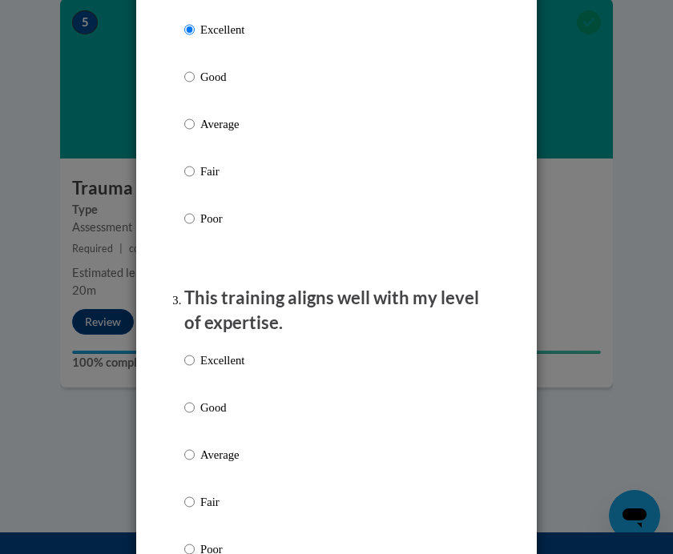
scroll to position [724, 0]
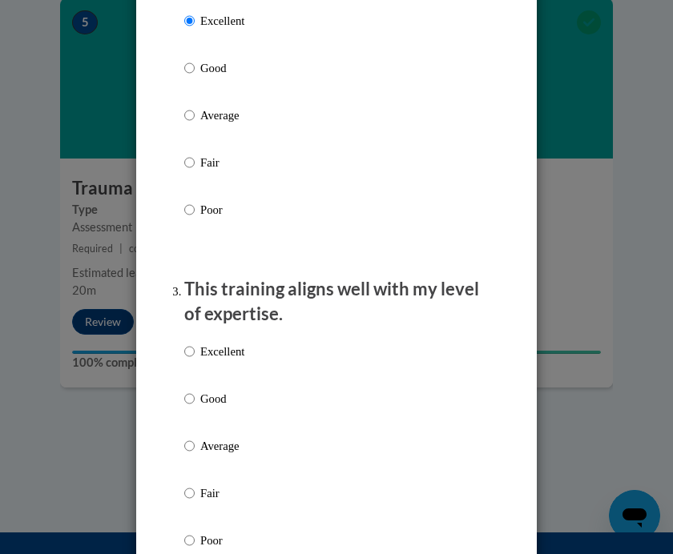
click at [217, 343] on p "Excellent" at bounding box center [222, 352] width 44 height 18
click at [195, 343] on input "Excellent" at bounding box center [189, 352] width 10 height 18
radio input "true"
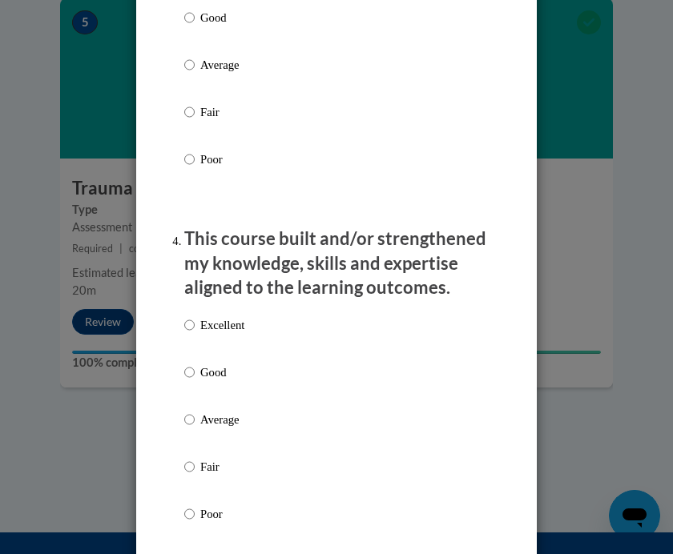
scroll to position [1115, 0]
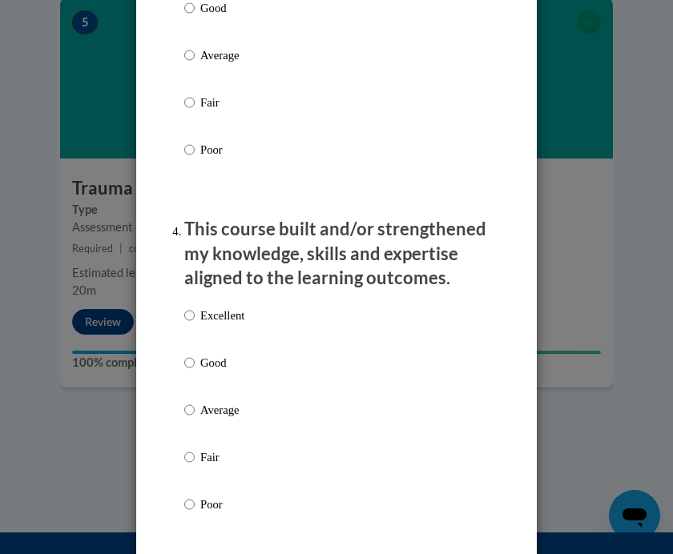
click at [225, 309] on p "Excellent" at bounding box center [222, 316] width 44 height 18
click at [195, 309] on input "Excellent" at bounding box center [189, 316] width 10 height 18
radio input "true"
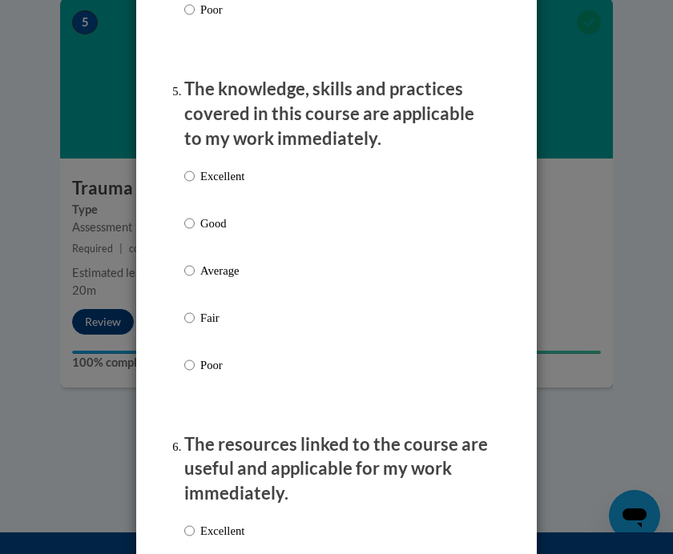
scroll to position [1624, 0]
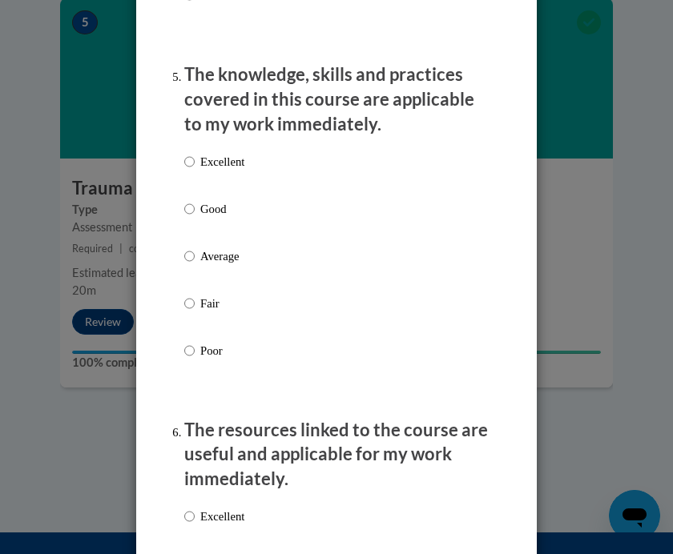
click at [227, 153] on p "Excellent" at bounding box center [222, 162] width 44 height 18
click at [195, 153] on input "Excellent" at bounding box center [189, 162] width 10 height 18
radio input "true"
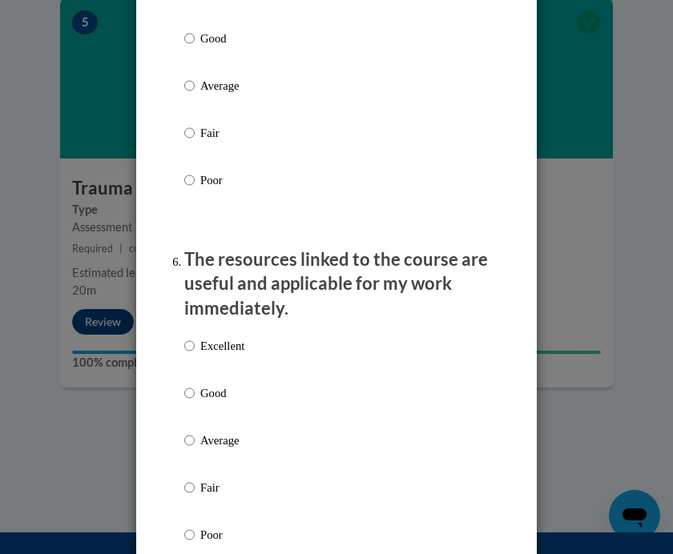
scroll to position [1936, 0]
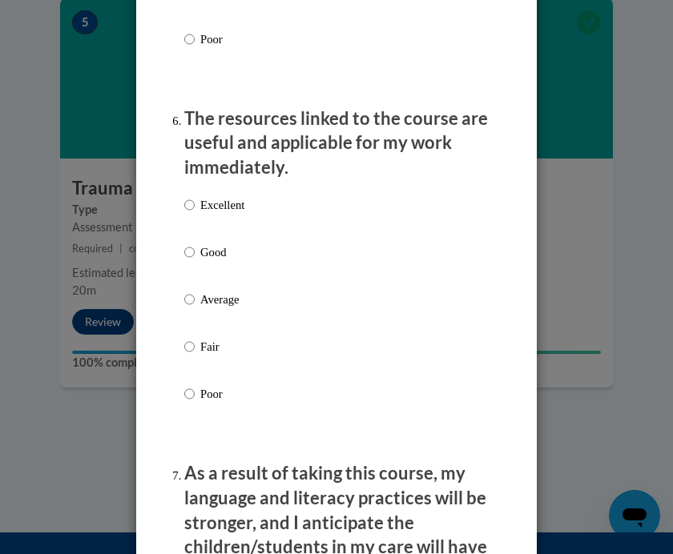
click at [239, 197] on p "Excellent" at bounding box center [222, 205] width 44 height 18
click at [195, 197] on input "Excellent" at bounding box center [189, 205] width 10 height 18
radio input "true"
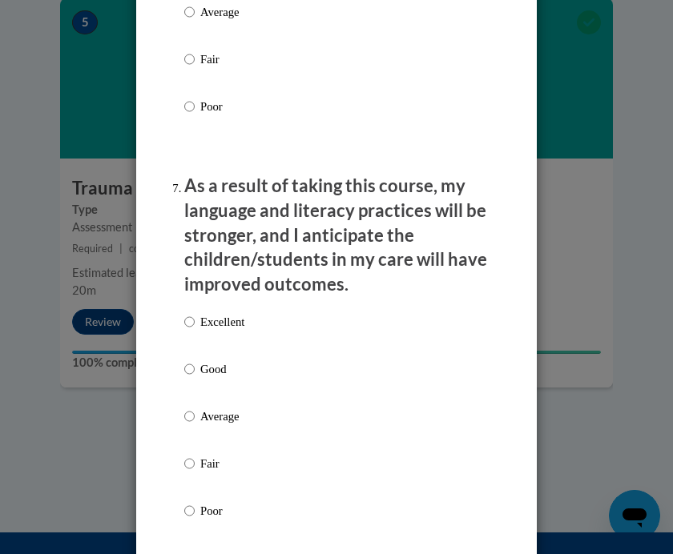
scroll to position [2363, 0]
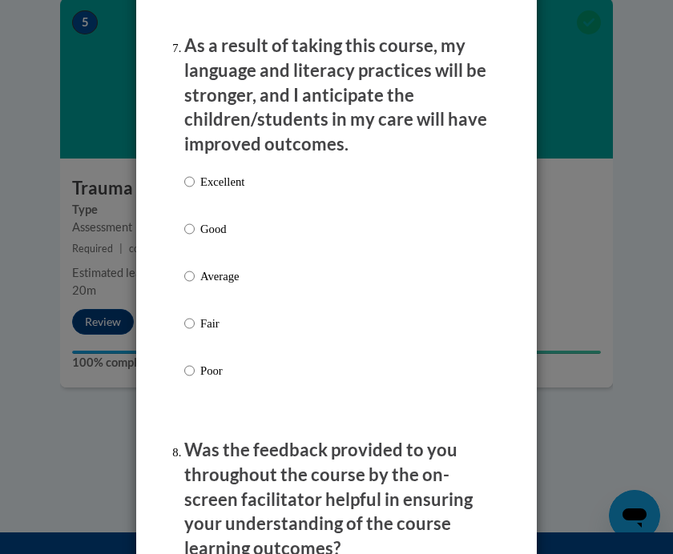
click at [233, 173] on p "Excellent" at bounding box center [222, 182] width 44 height 18
click at [195, 173] on input "Excellent" at bounding box center [189, 182] width 10 height 18
radio input "true"
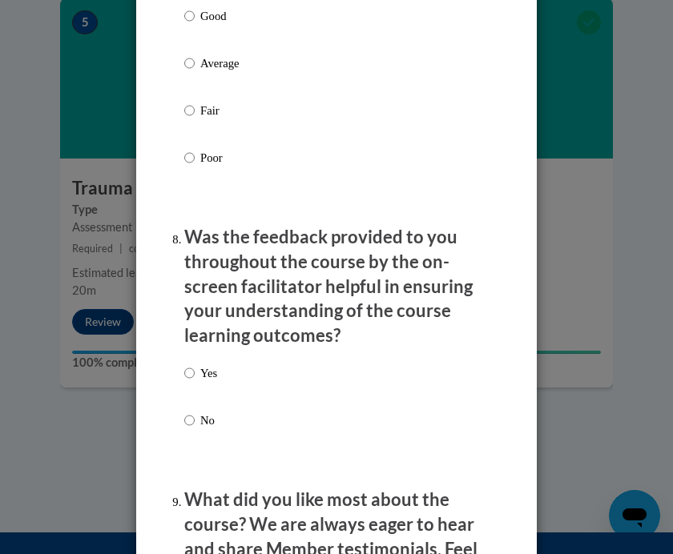
scroll to position [2704, 0]
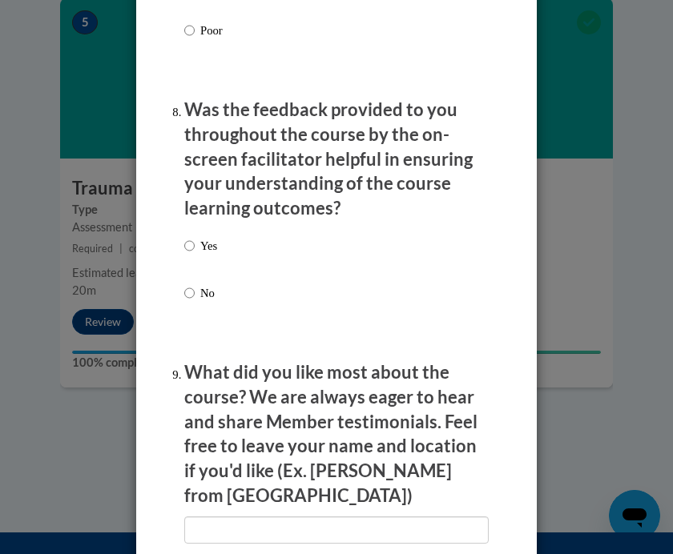
click at [212, 237] on p "Yes" at bounding box center [208, 246] width 17 height 18
click at [195, 237] on input "Yes" at bounding box center [189, 246] width 10 height 18
radio input "true"
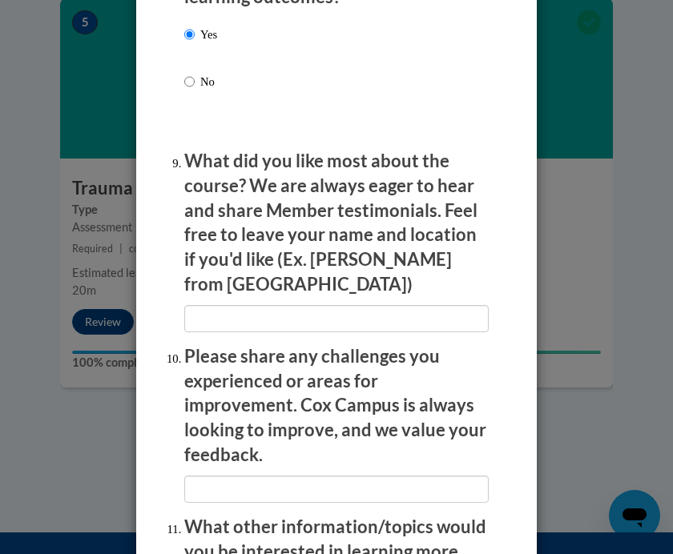
scroll to position [2918, 0]
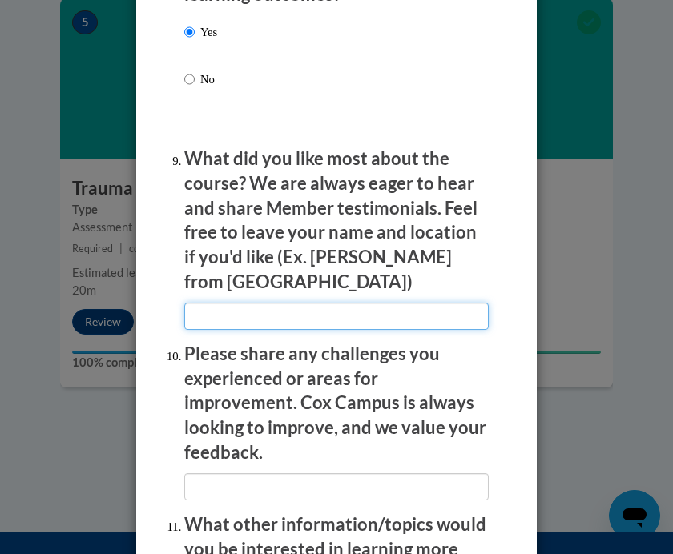
click at [348, 303] on input "textbox" at bounding box center [336, 316] width 304 height 27
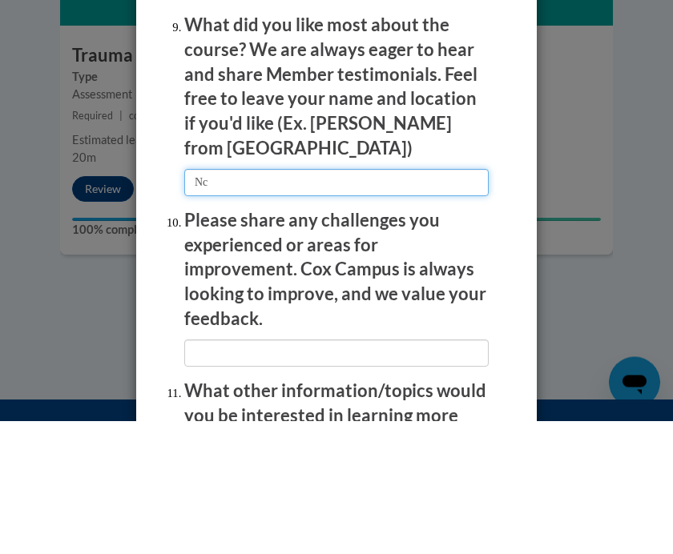
type input "N"
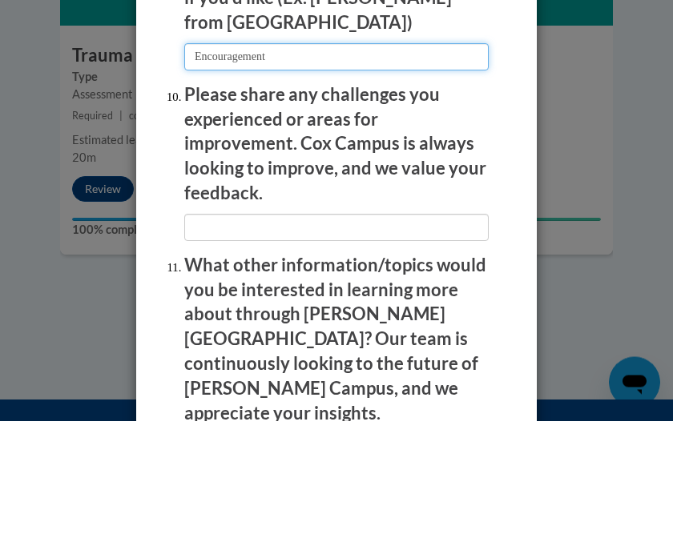
scroll to position [3053, 0]
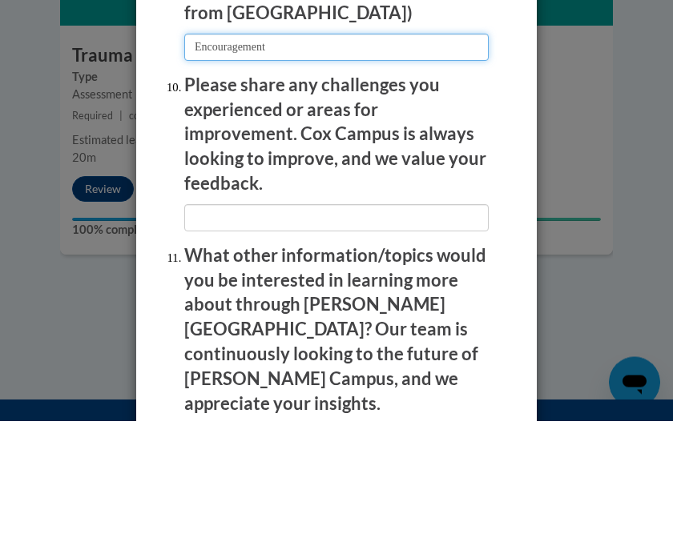
type input "Encouragement"
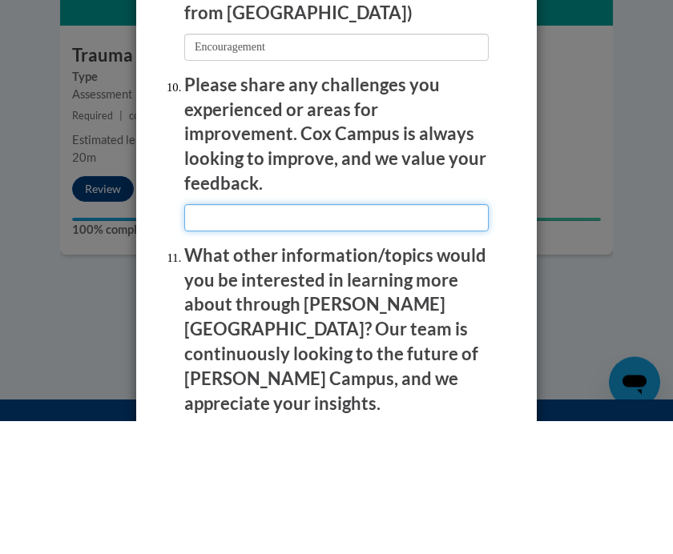
click at [448, 338] on input "textbox" at bounding box center [336, 351] width 304 height 27
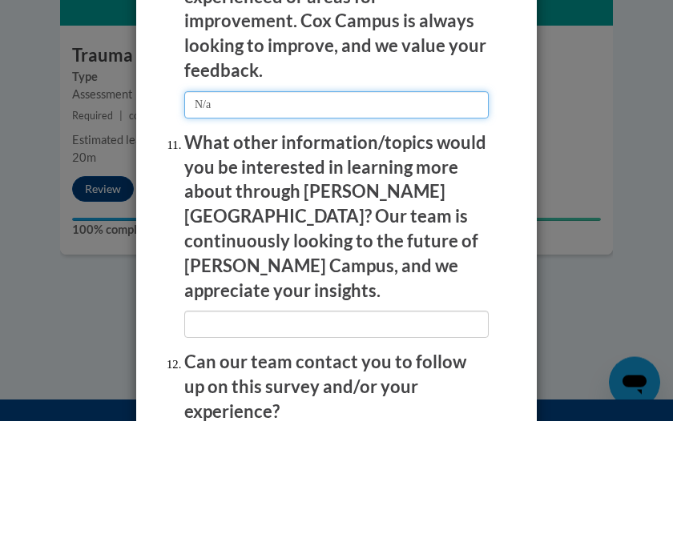
scroll to position [3164, 0]
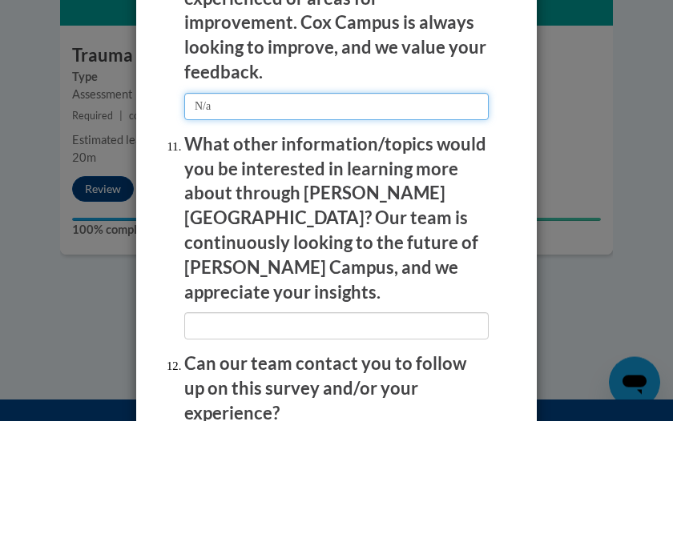
type input "N/a"
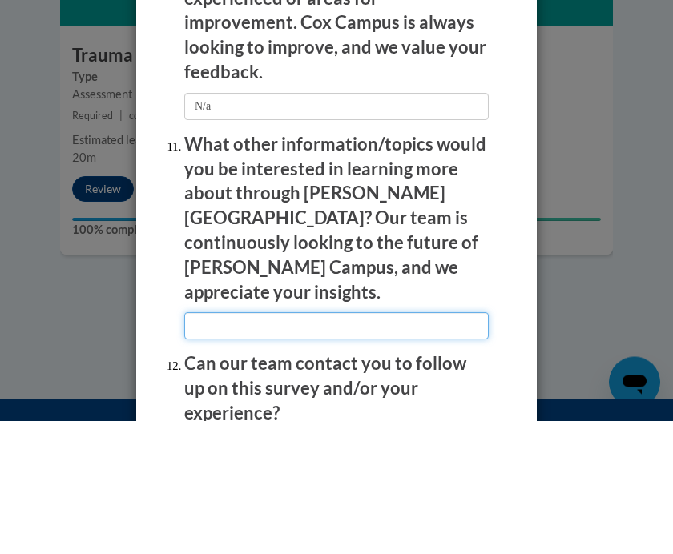
click at [398, 446] on input "textbox" at bounding box center [336, 459] width 304 height 27
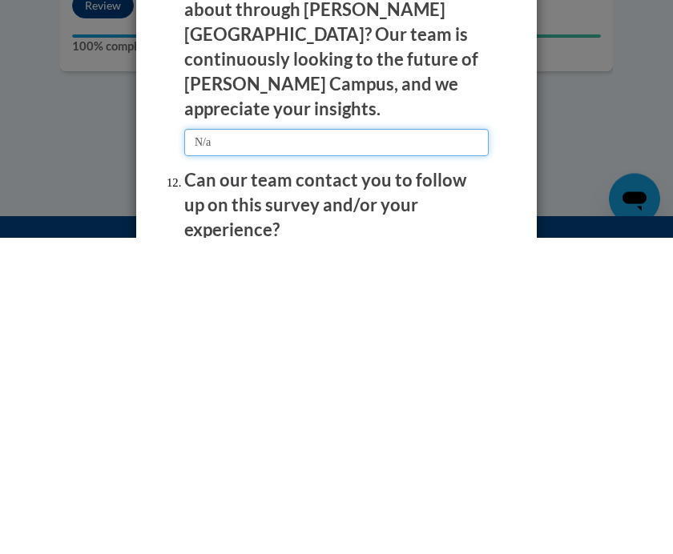
type input "N/a"
radio input "true"
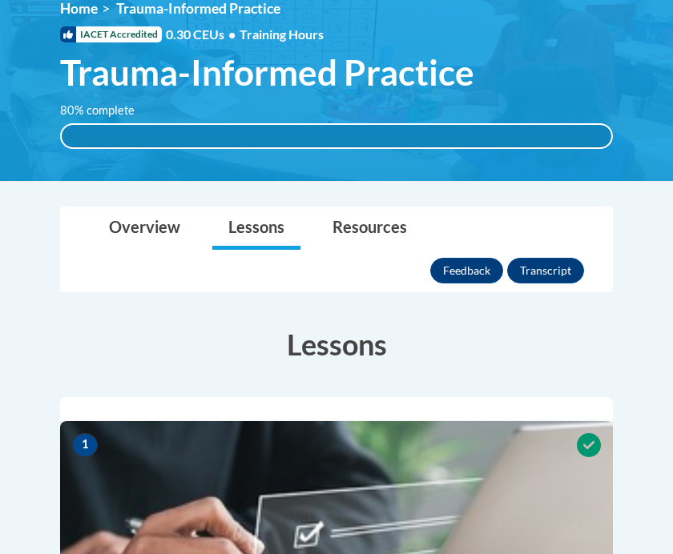
scroll to position [251, 0]
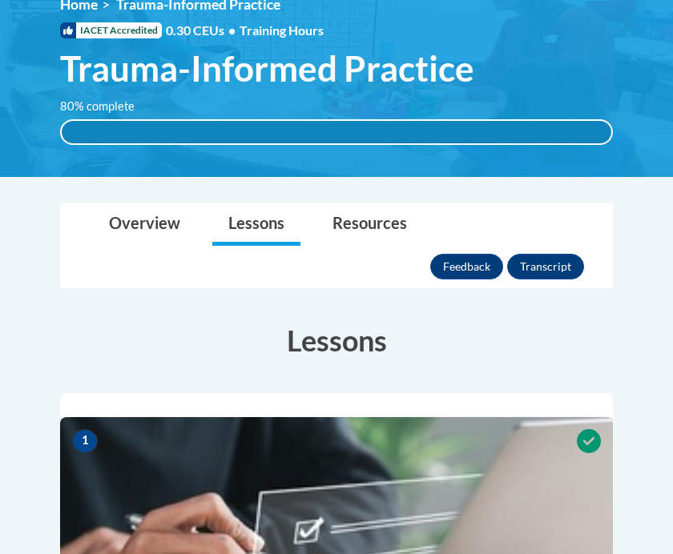
click at [158, 230] on link "Overview" at bounding box center [144, 224] width 103 height 42
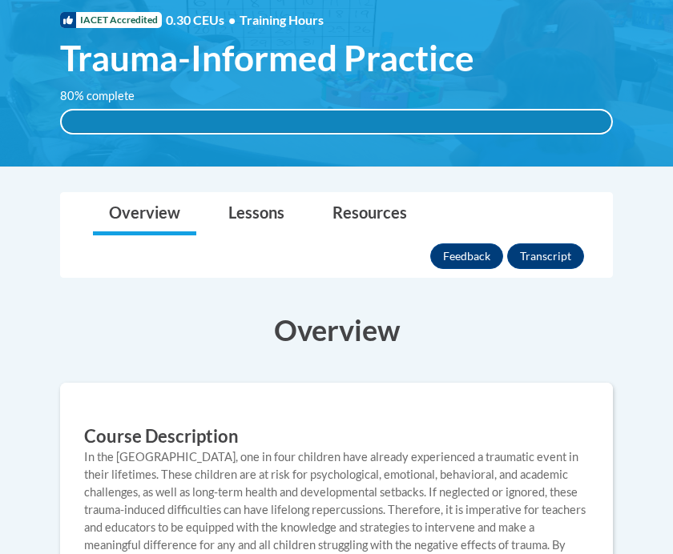
scroll to position [202, 0]
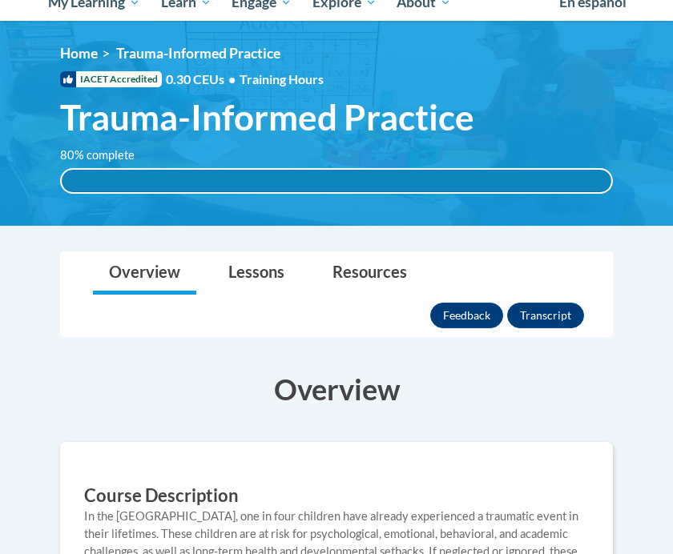
click at [258, 280] on link "Lessons" at bounding box center [256, 273] width 88 height 42
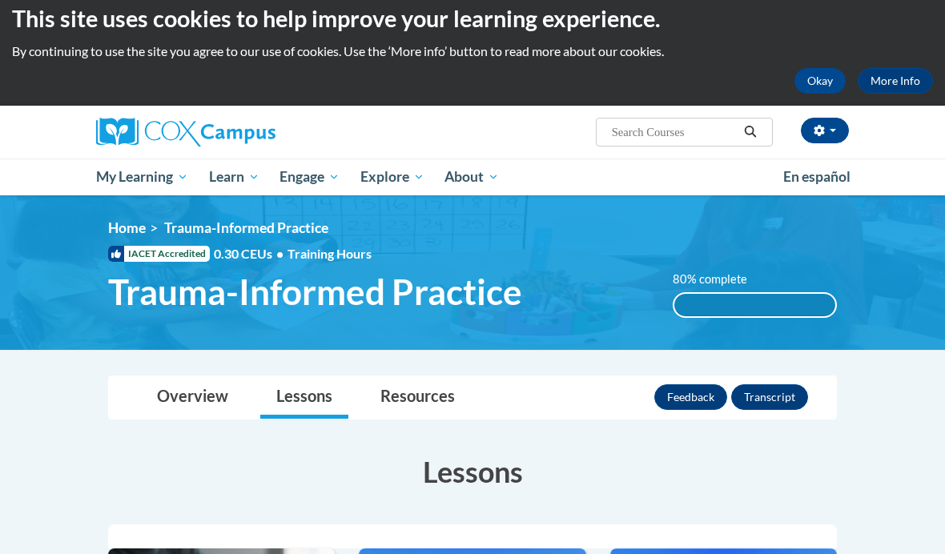
scroll to position [0, 0]
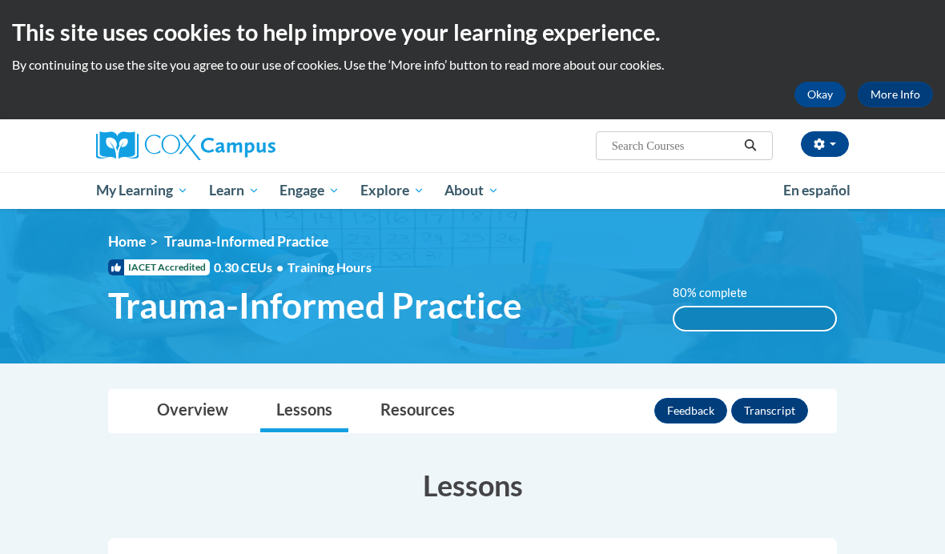
click at [0, 0] on span "Certificates" at bounding box center [0, 0] width 0 height 0
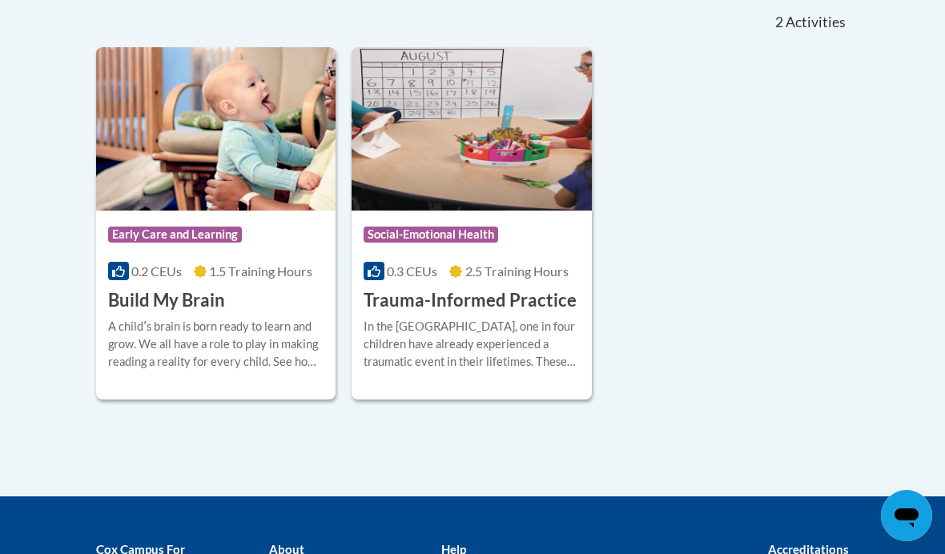
scroll to position [466, 0]
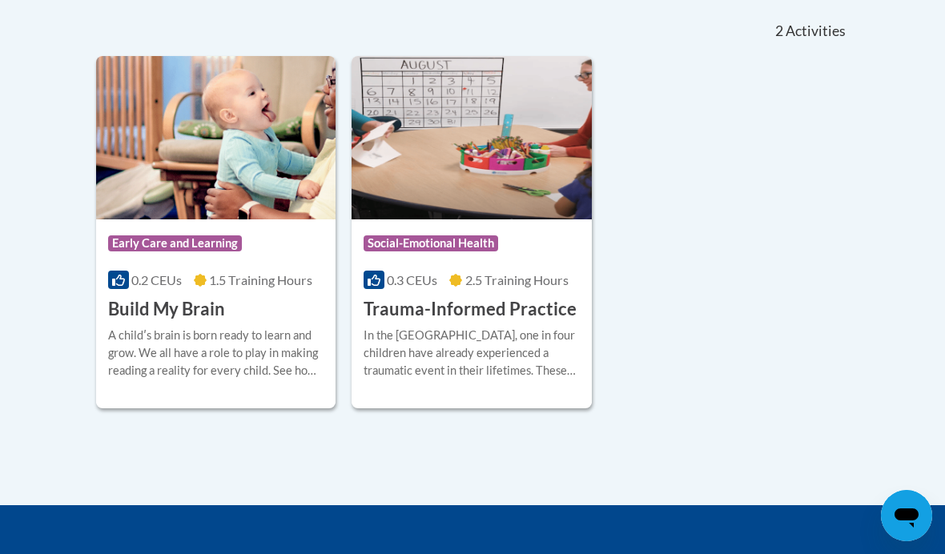
click at [416, 327] on div "In the United States, one in four children have already experienced a traumatic…" at bounding box center [471, 353] width 215 height 53
